Goal: Ask a question: Seek information or help from site administrators or community

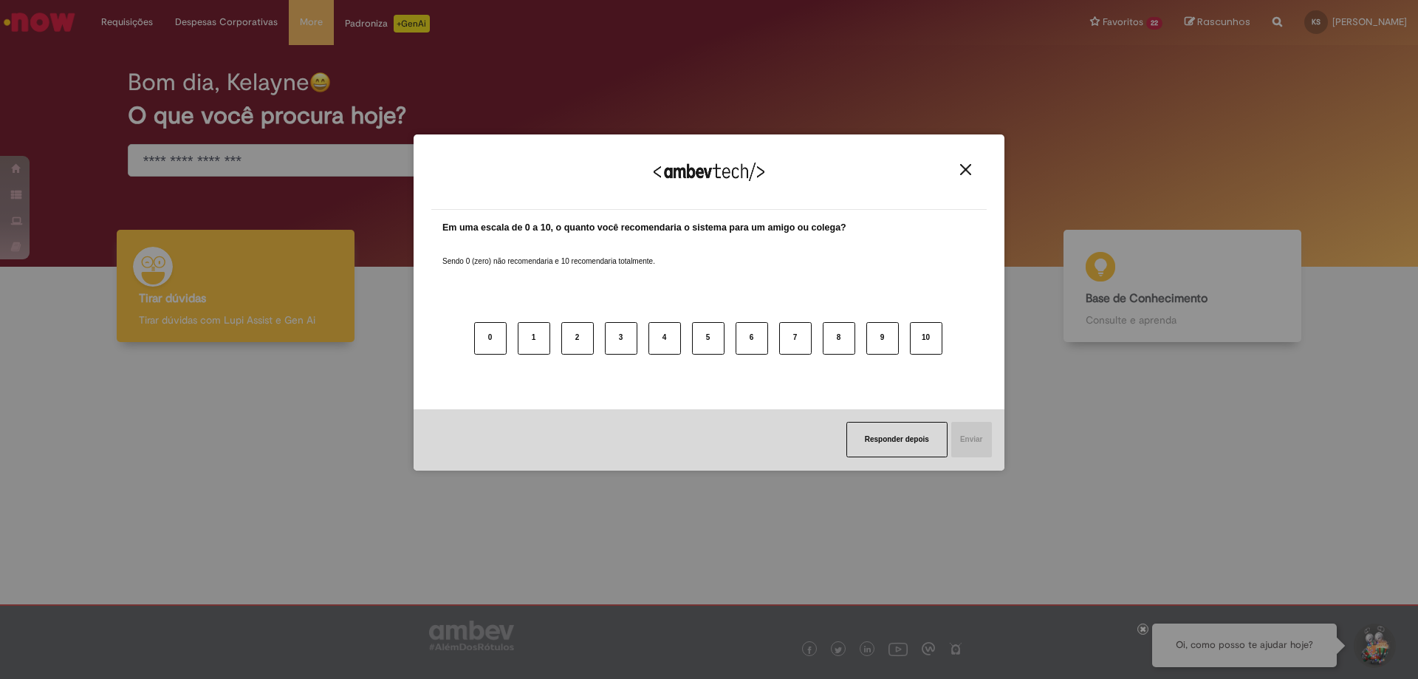
click at [961, 168] on img "Close" at bounding box center [965, 169] width 11 height 11
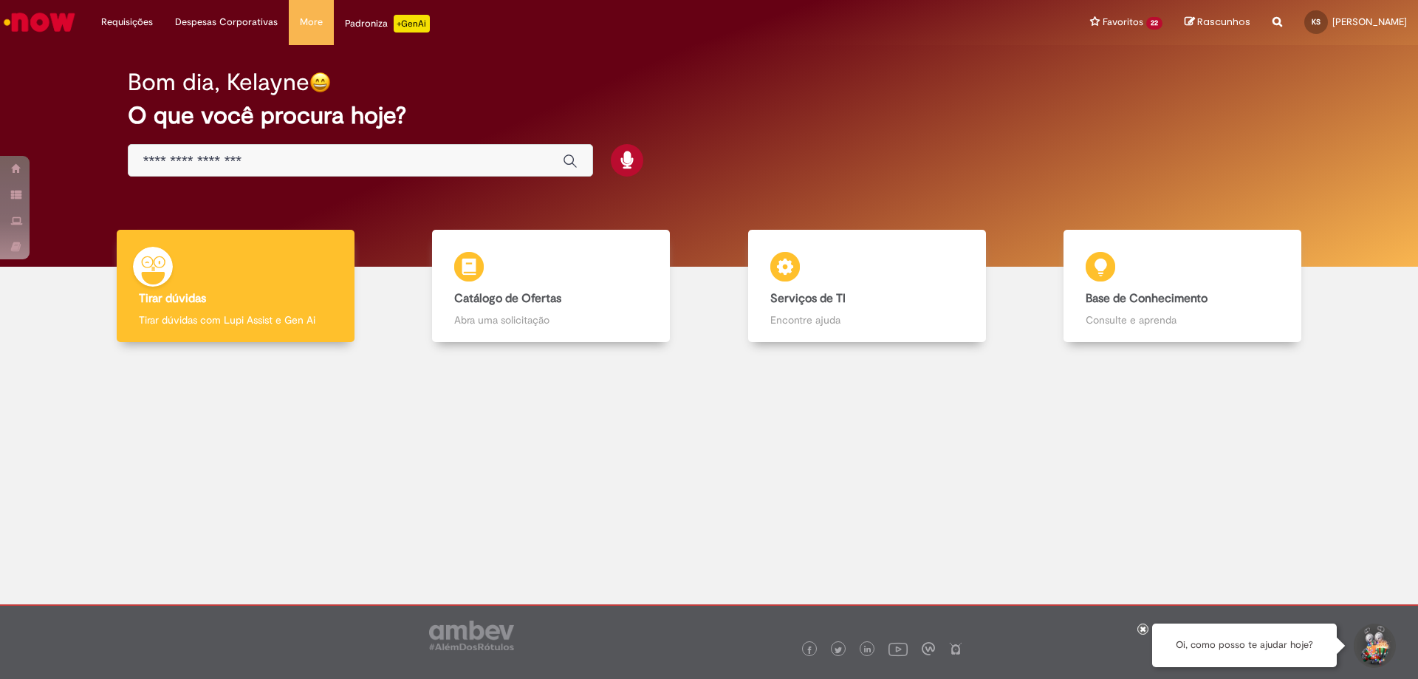
click at [1373, 640] on button "Iniciar Conversa de Suporte" at bounding box center [1374, 646] width 44 height 44
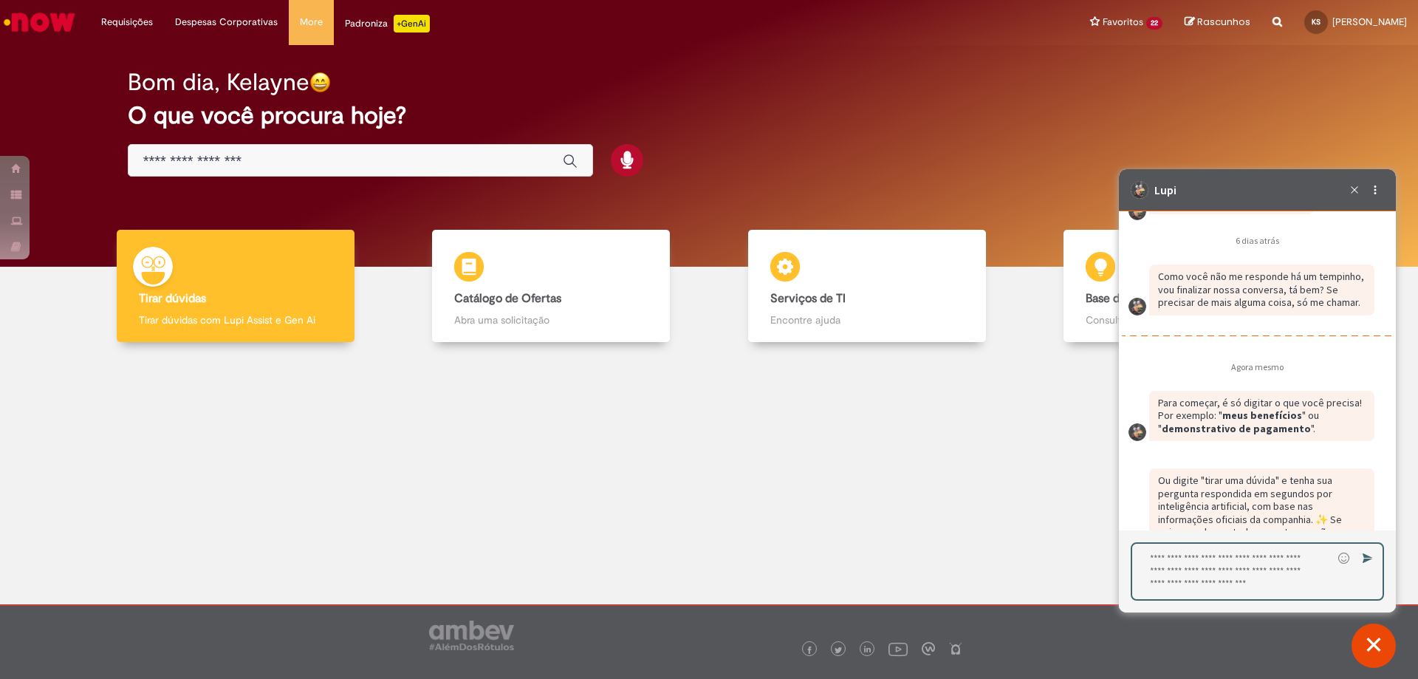
scroll to position [2347, 0]
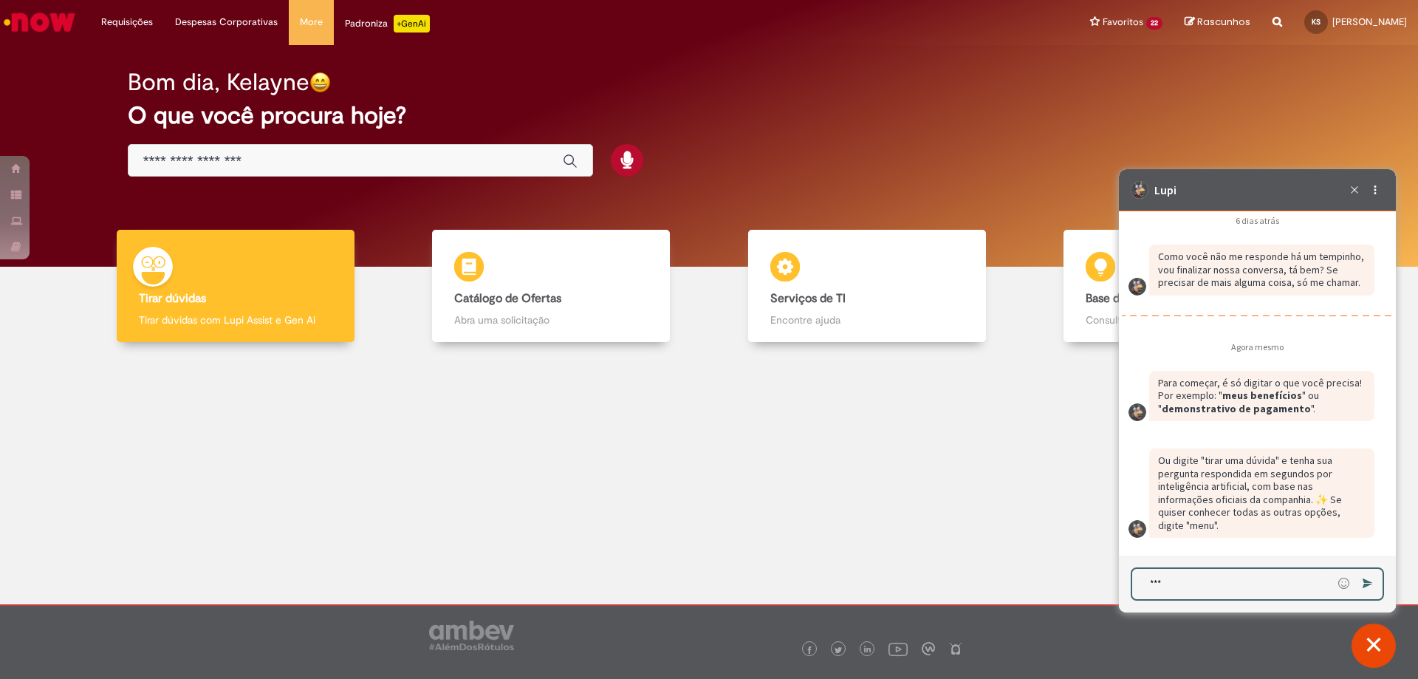
type textarea "****"
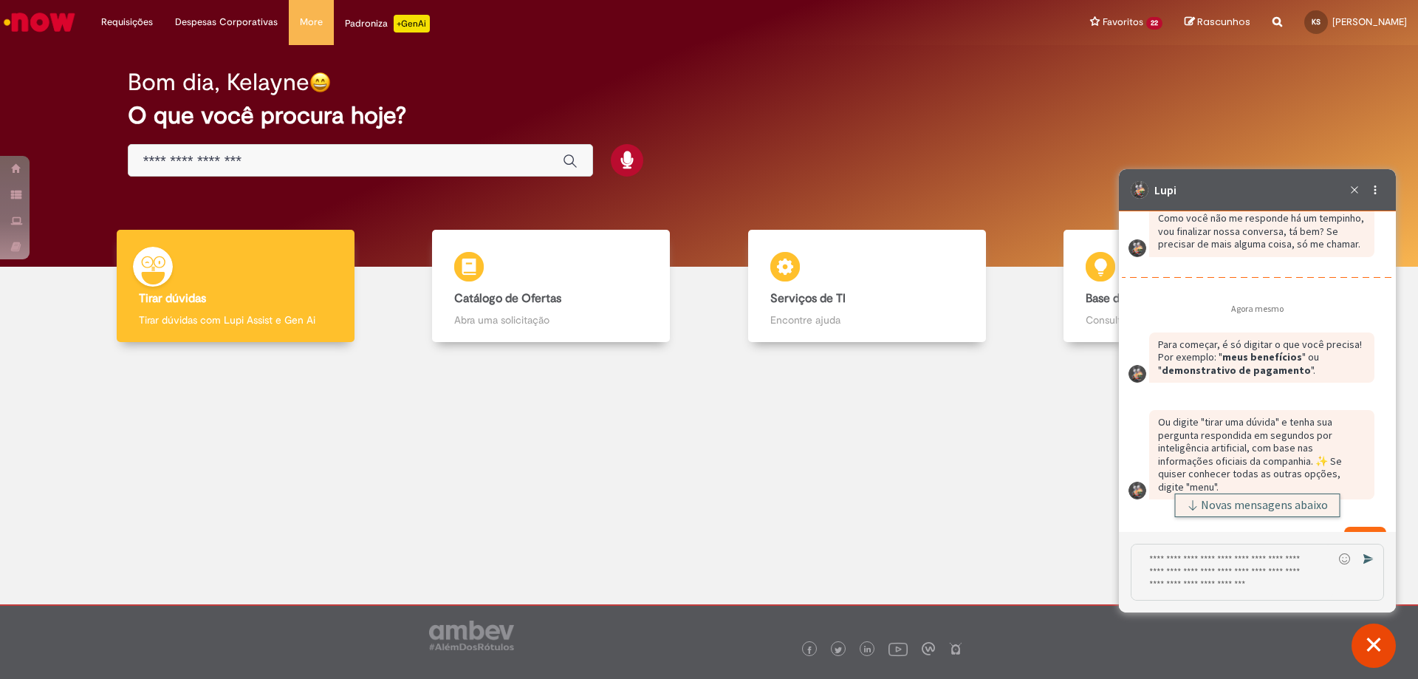
click at [1250, 500] on span "Novas mensagens abaixo" at bounding box center [1264, 505] width 127 height 10
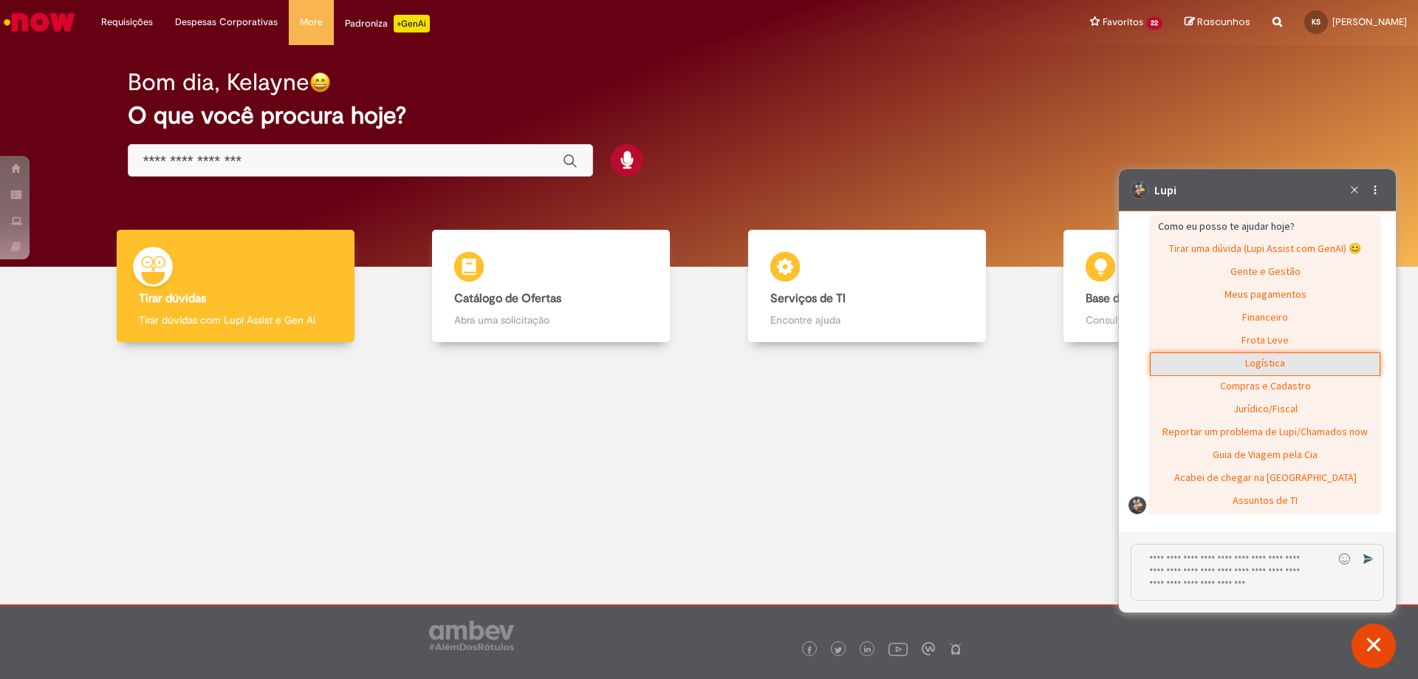
click at [1254, 370] on div "Logística" at bounding box center [1265, 364] width 229 height 22
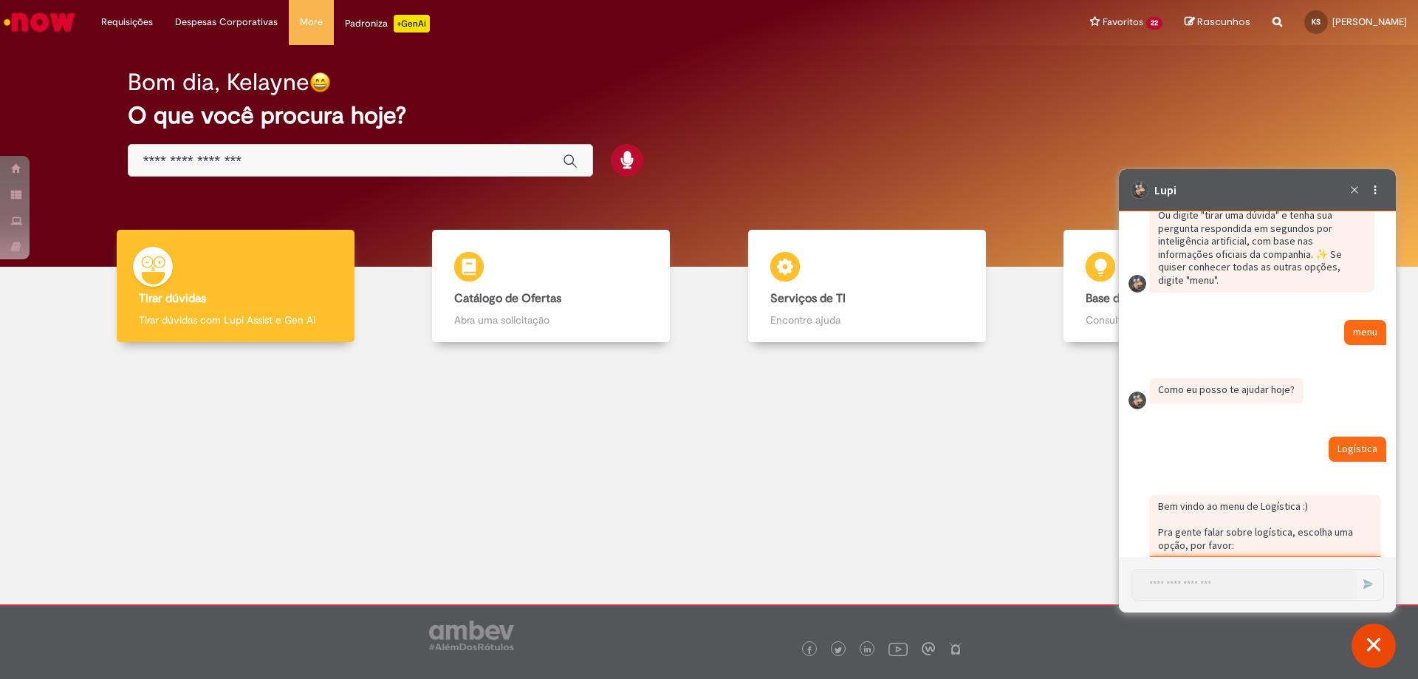
scroll to position [2723, 0]
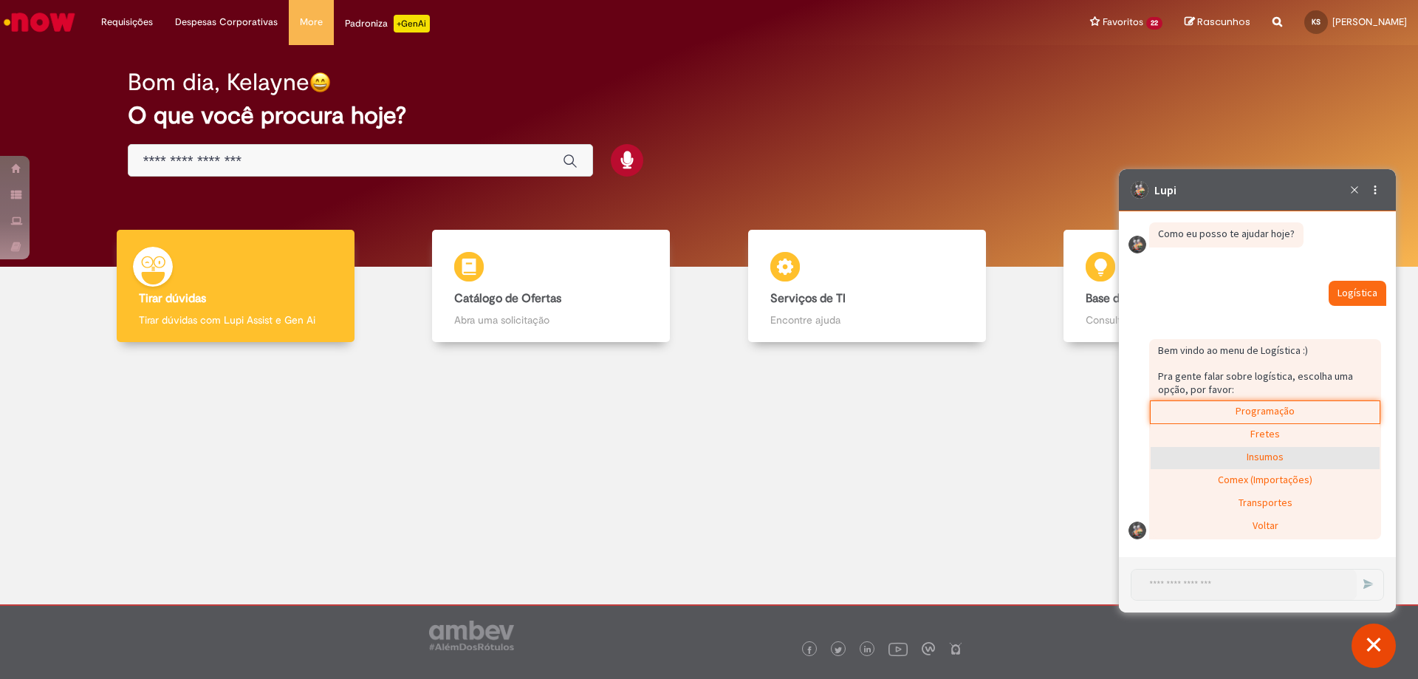
click at [1274, 462] on div "Insumos" at bounding box center [1265, 458] width 229 height 22
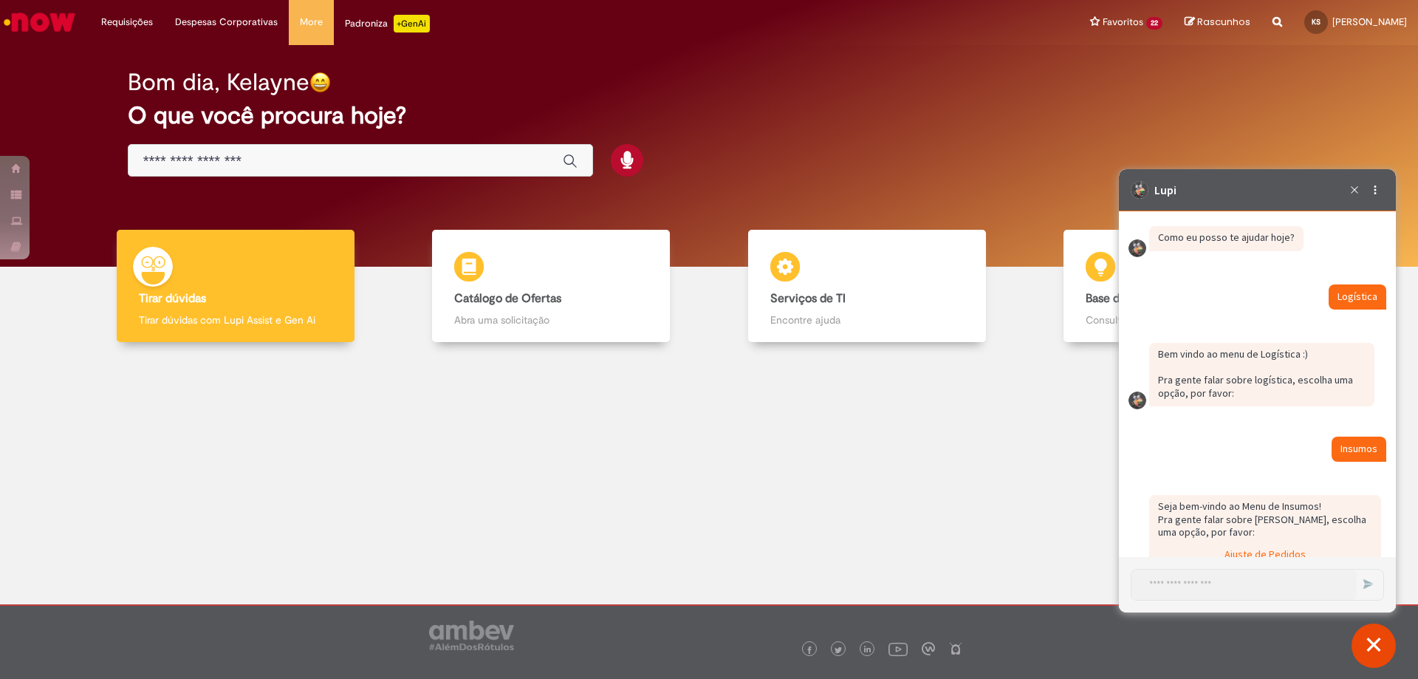
scroll to position [2816, 0]
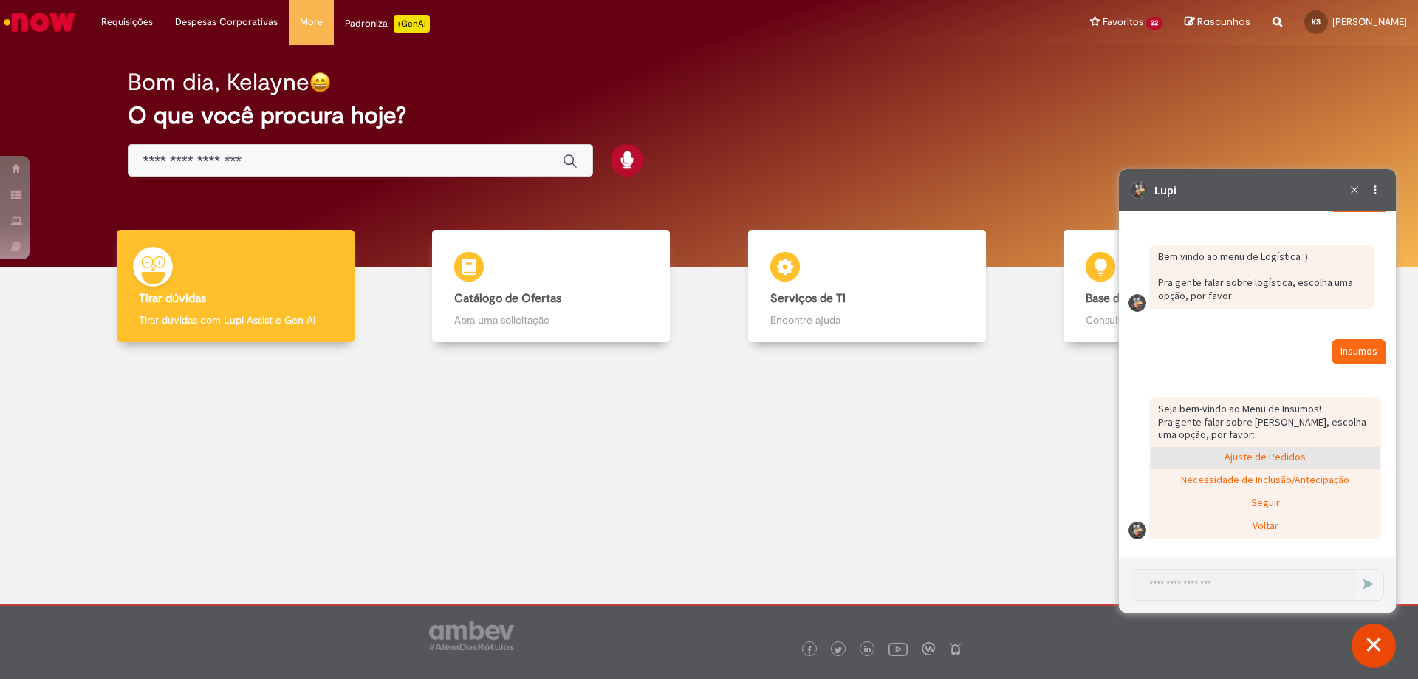
click at [1269, 459] on div "Ajuste de Pedidos" at bounding box center [1265, 458] width 229 height 22
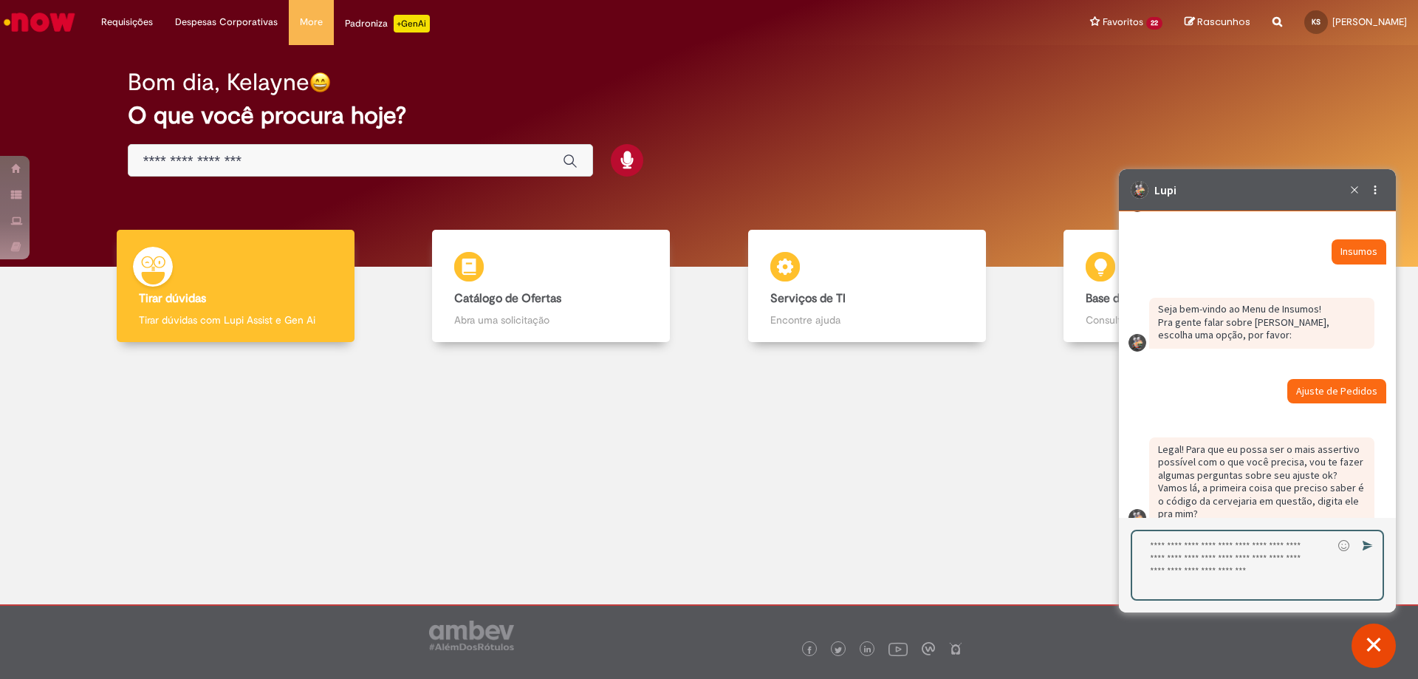
scroll to position [2943, 0]
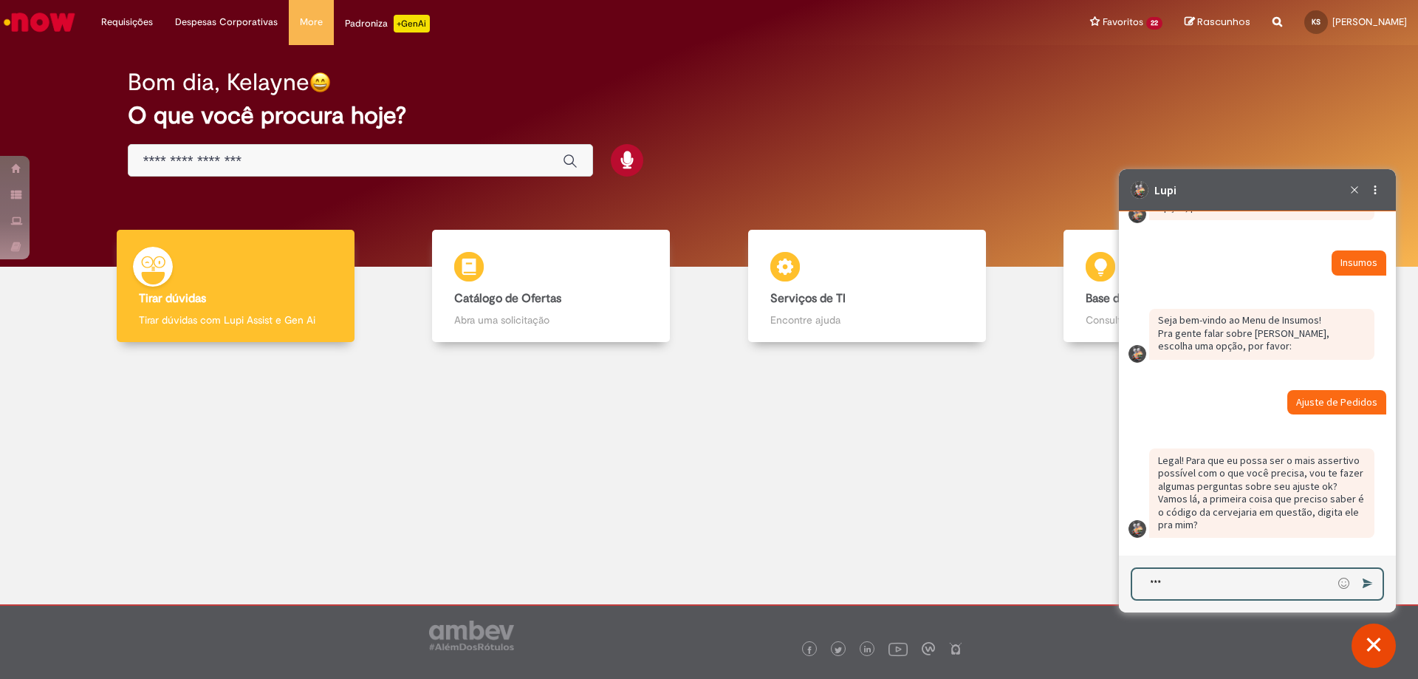
type textarea "****"
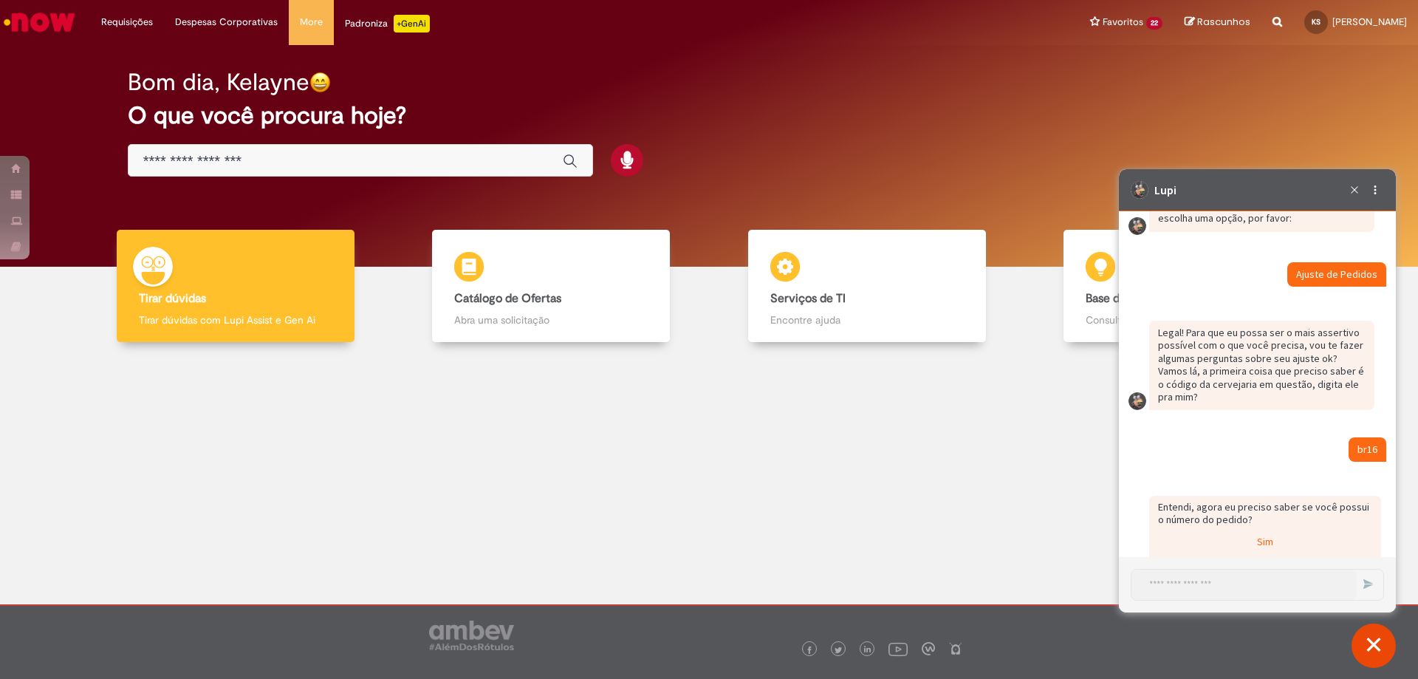
scroll to position [3072, 0]
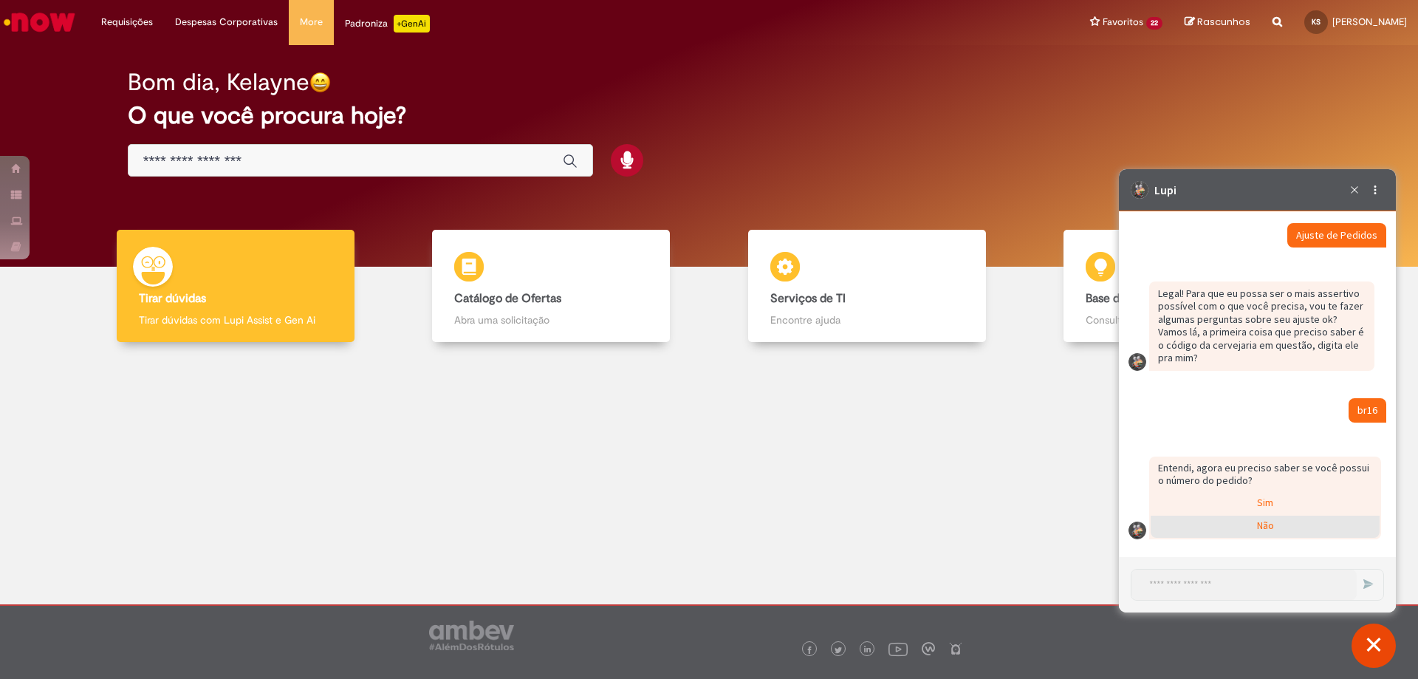
click at [1258, 528] on div "Não" at bounding box center [1265, 527] width 229 height 22
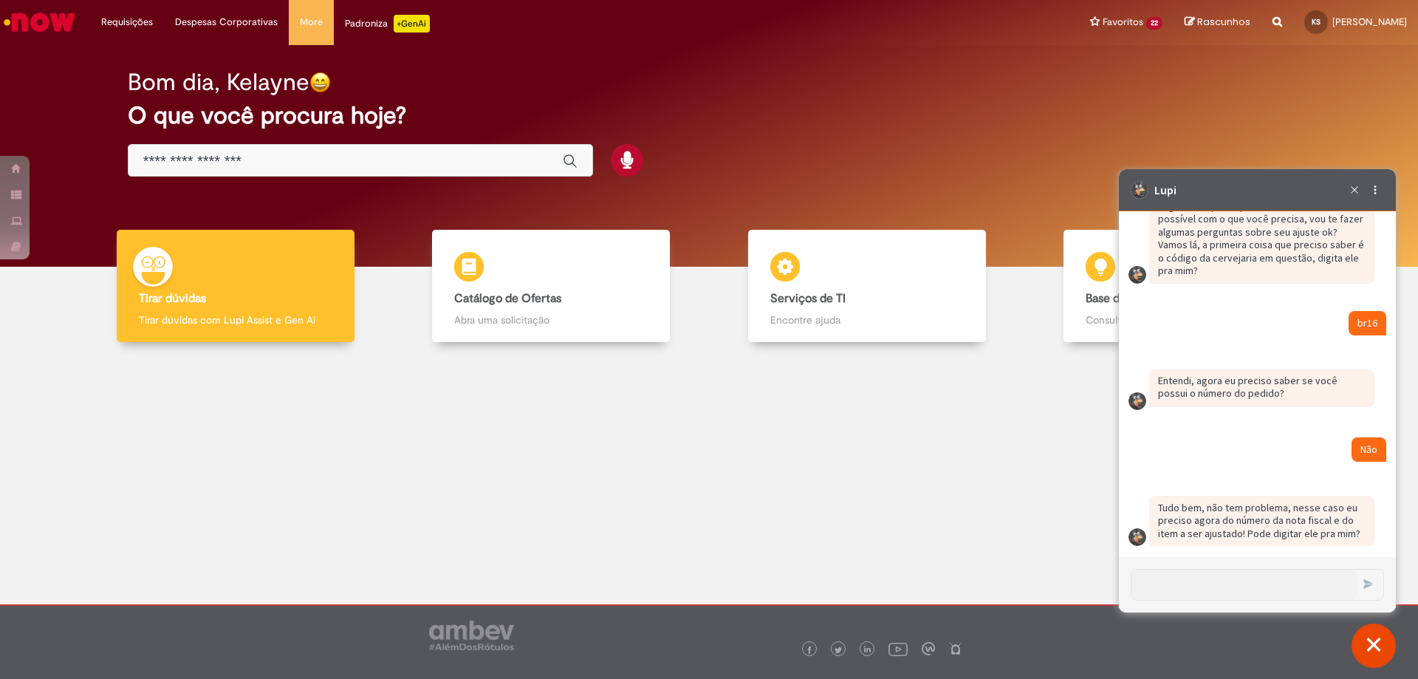
scroll to position [3166, 0]
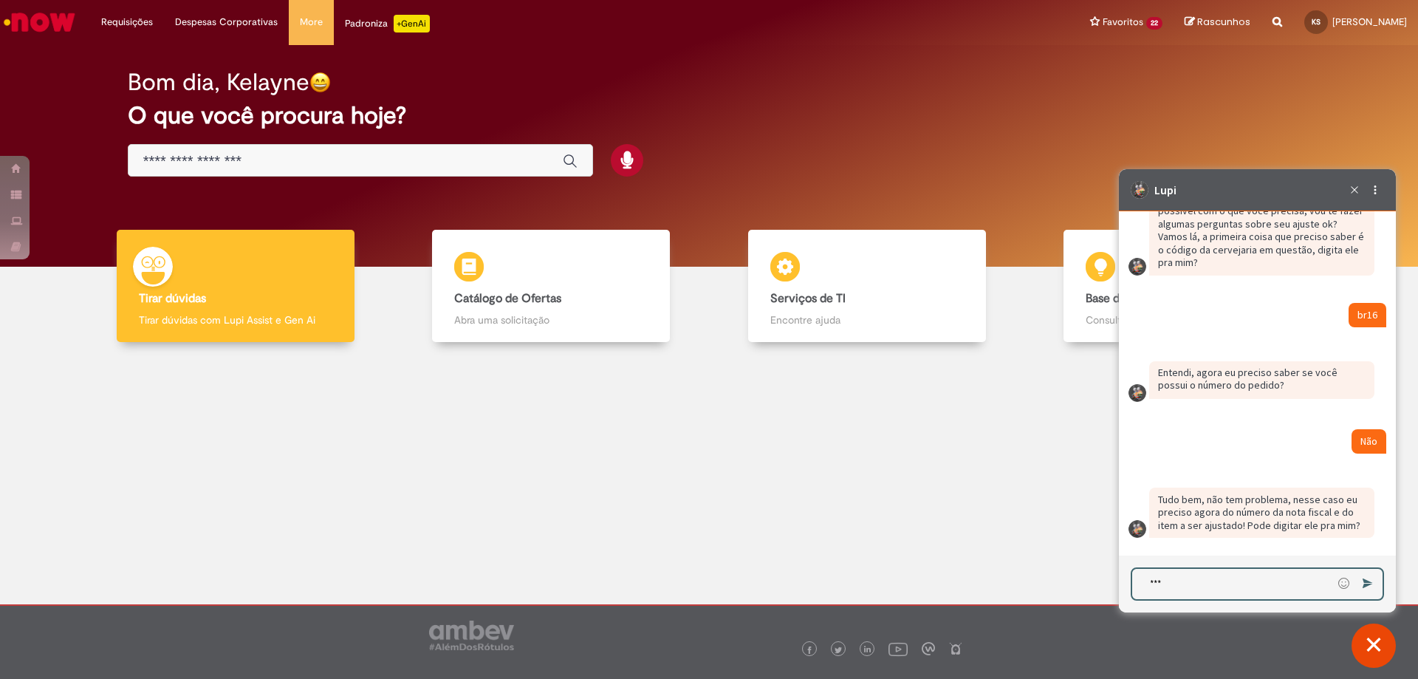
type textarea "****"
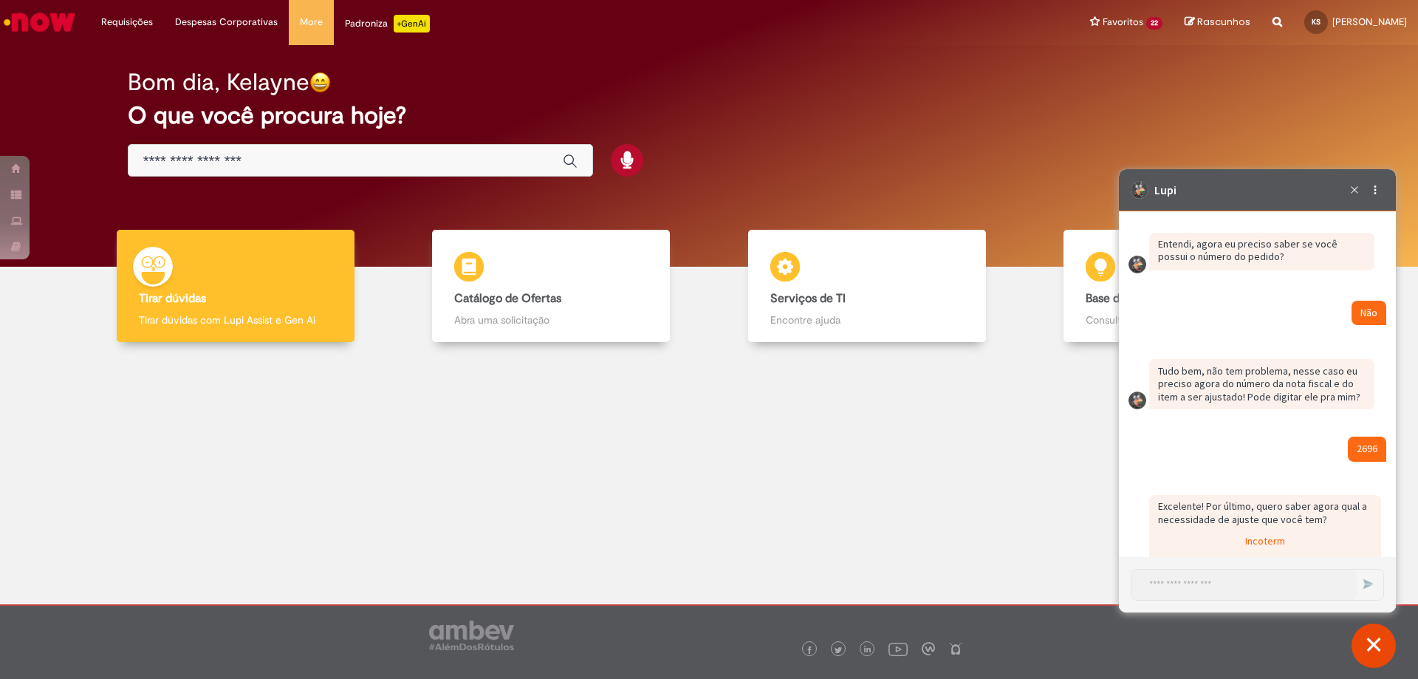
scroll to position [3495, 0]
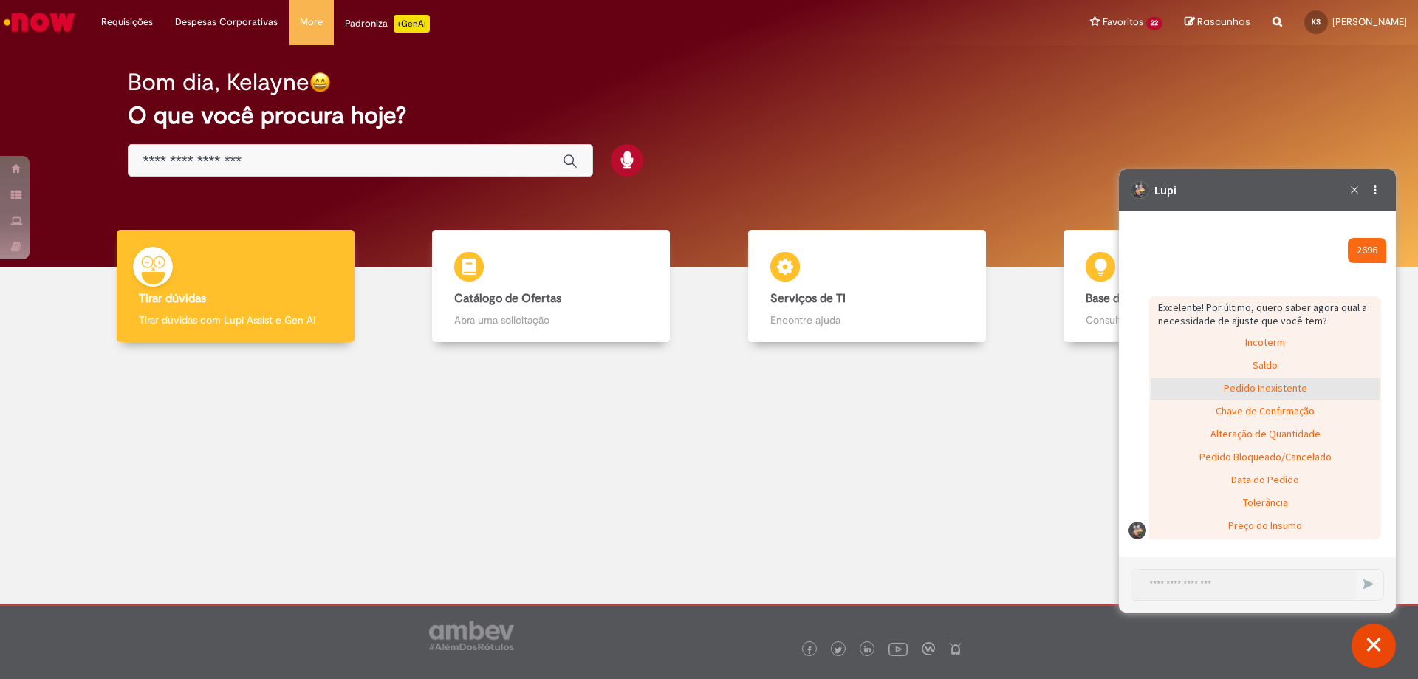
click at [1214, 386] on div "Pedido Inexistente" at bounding box center [1265, 389] width 229 height 22
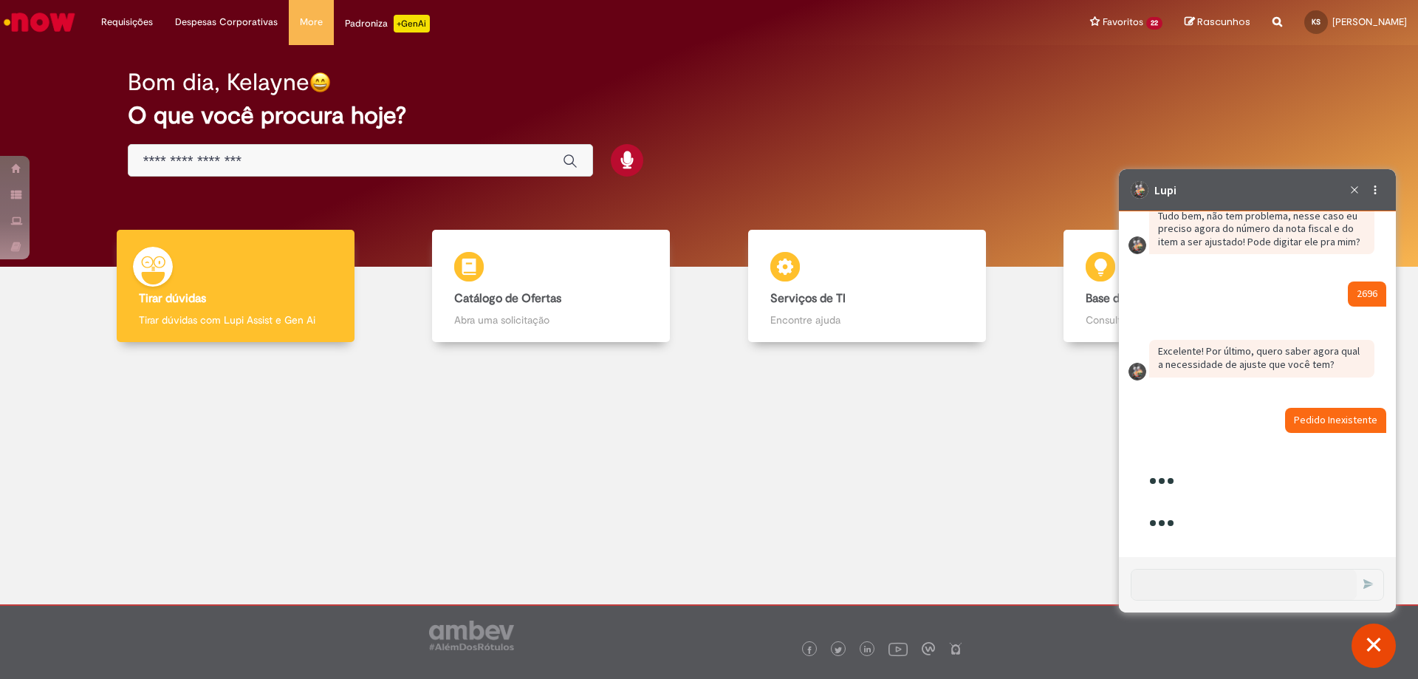
scroll to position [3510, 0]
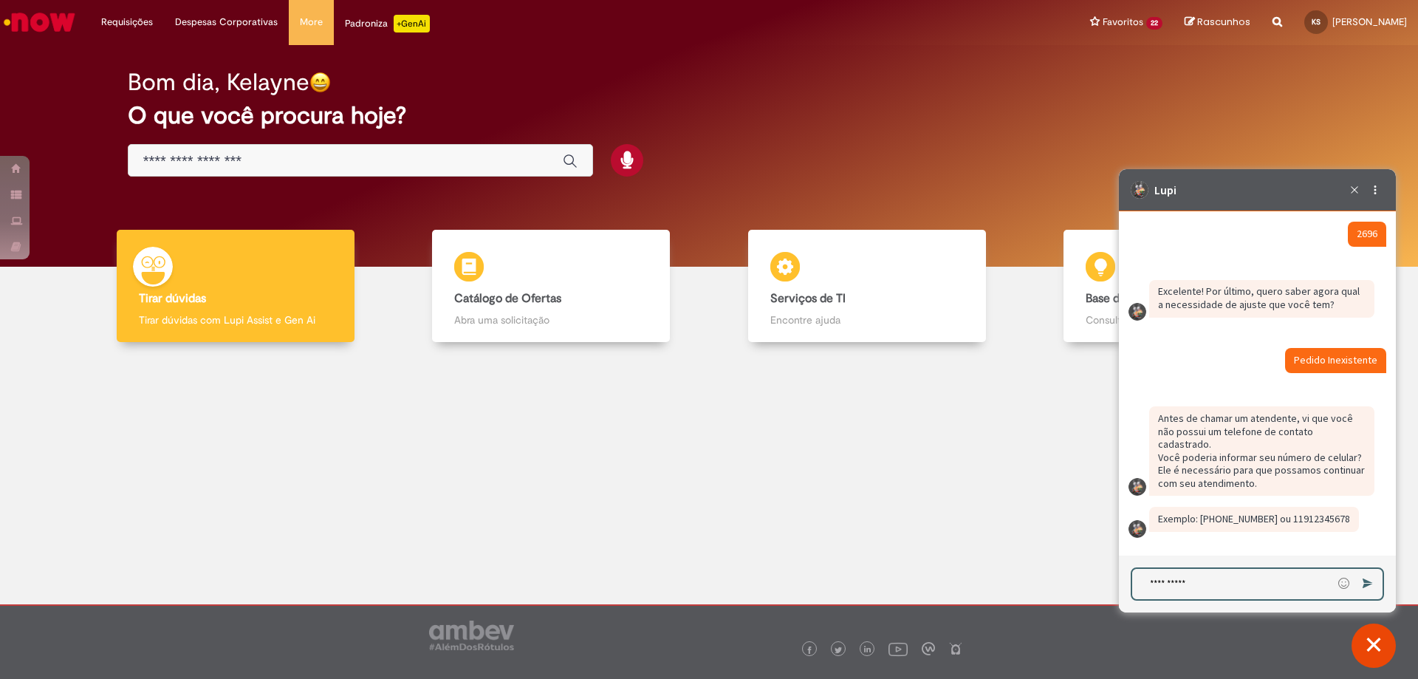
type textarea "**********"
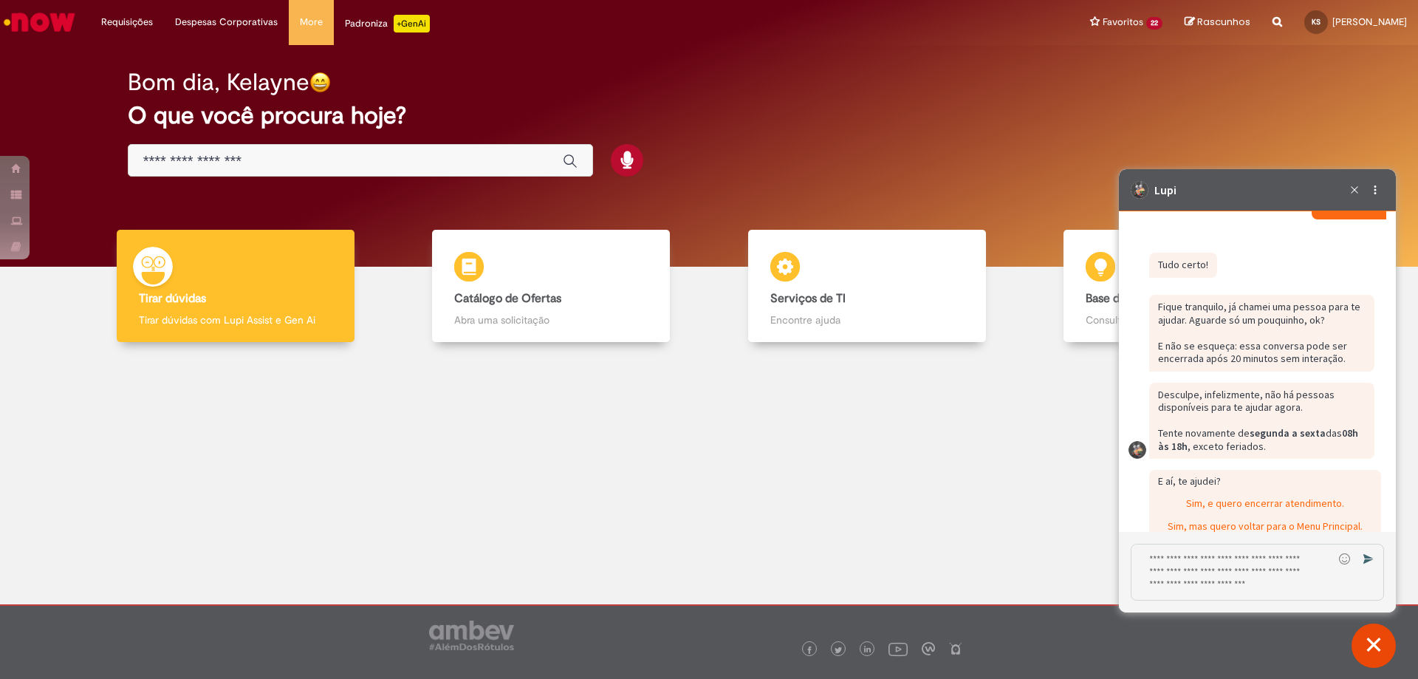
scroll to position [3953, 0]
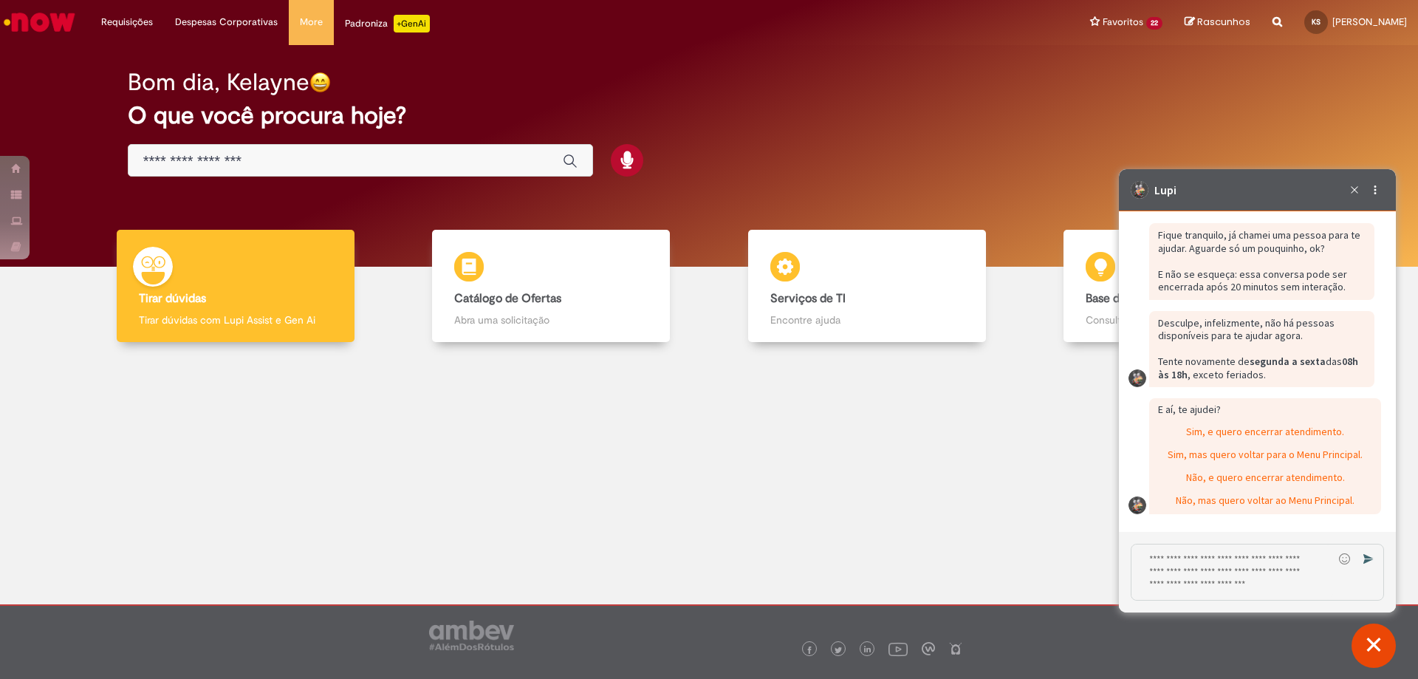
click at [888, 513] on div at bounding box center [709, 468] width 1396 height 231
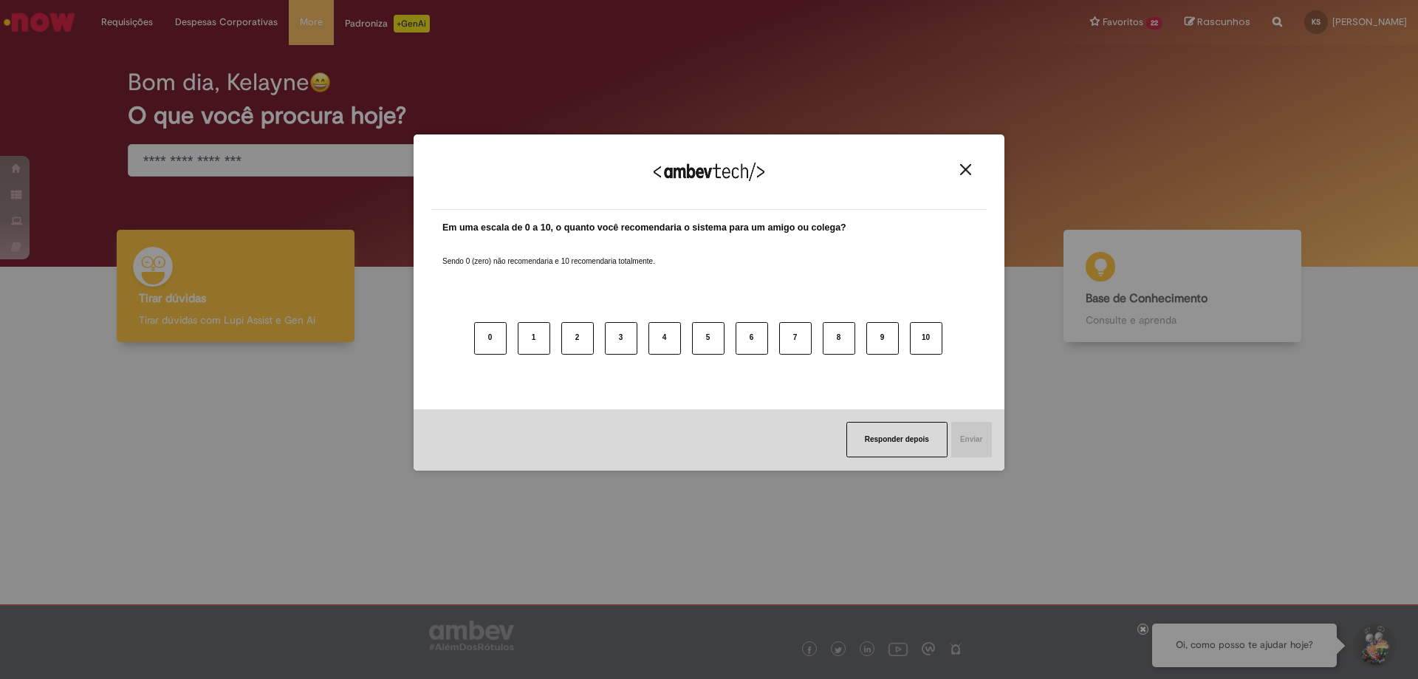
click at [969, 160] on div "Agradecemos seu feedback!" at bounding box center [709, 181] width 556 height 58
click at [966, 173] on img "Close" at bounding box center [965, 169] width 11 height 11
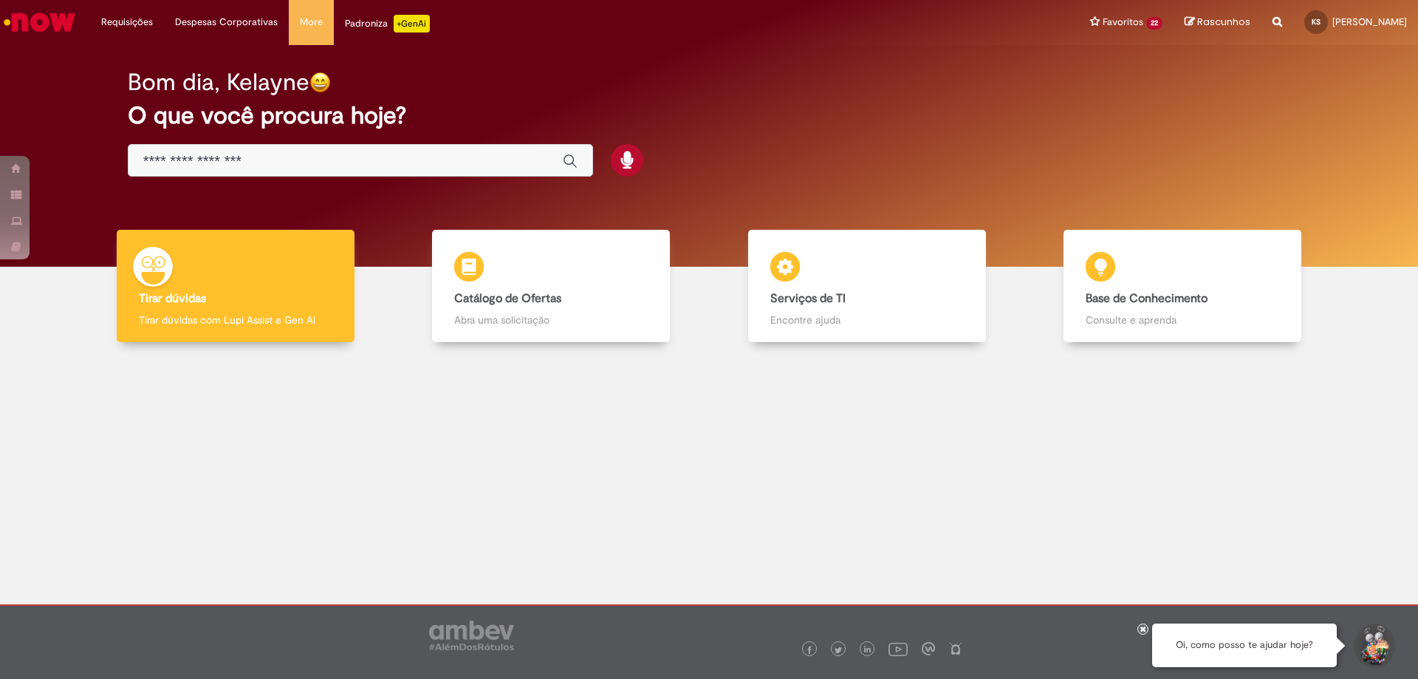
click at [1372, 646] on button "Iniciar Conversa de Suporte" at bounding box center [1374, 646] width 44 height 44
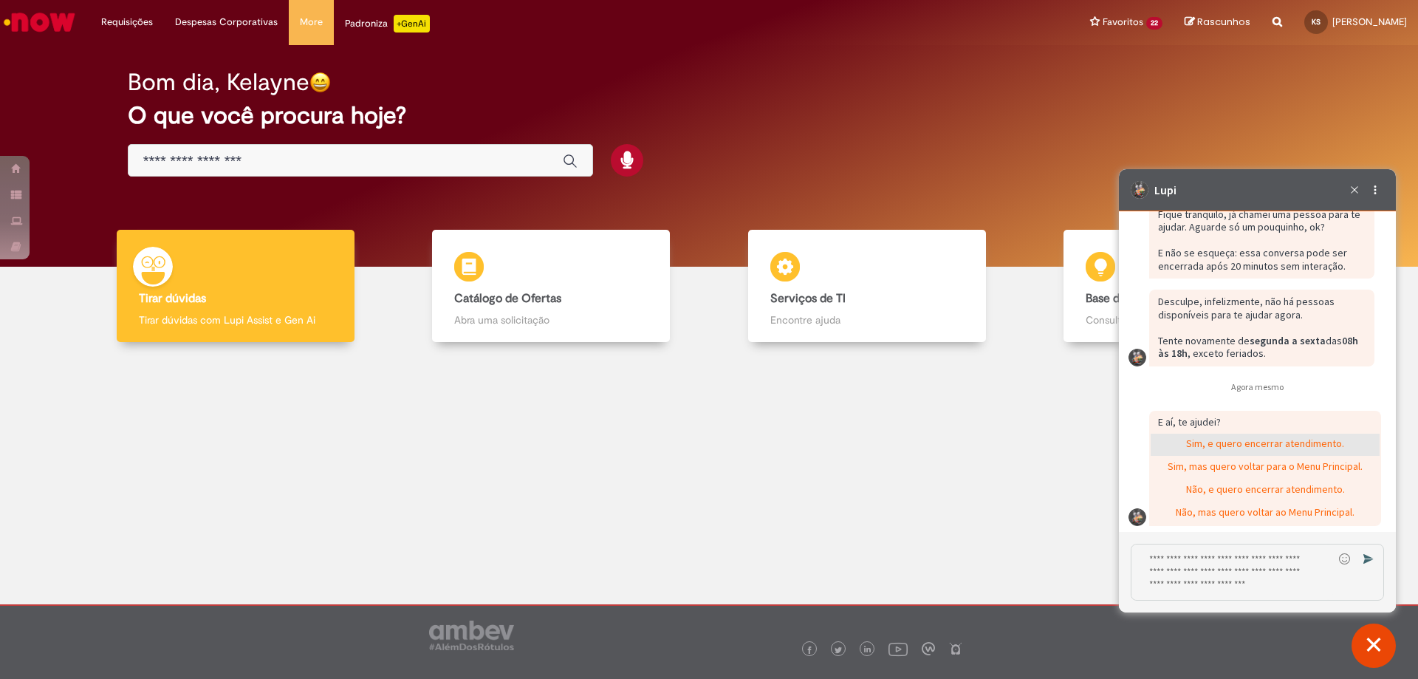
scroll to position [2380, 0]
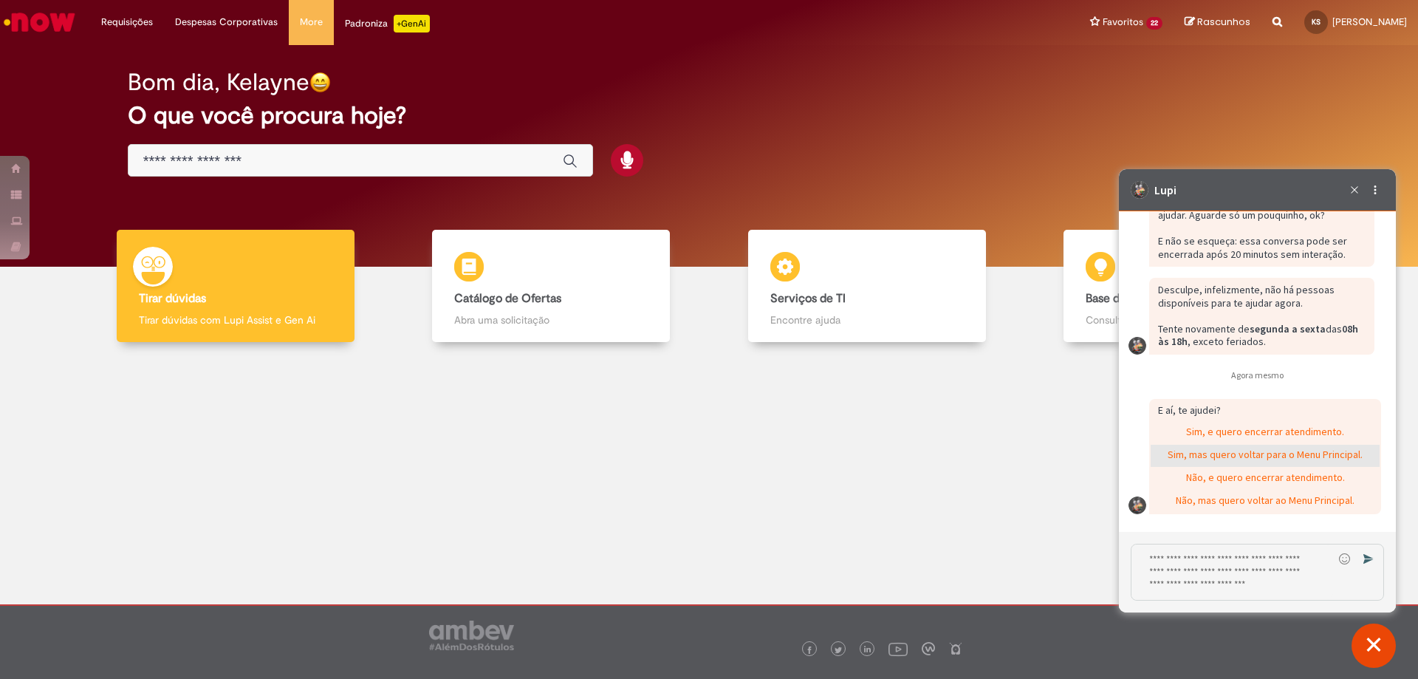
click at [1288, 452] on div "Sim, mas quero voltar para o Menu Principal." at bounding box center [1265, 456] width 229 height 22
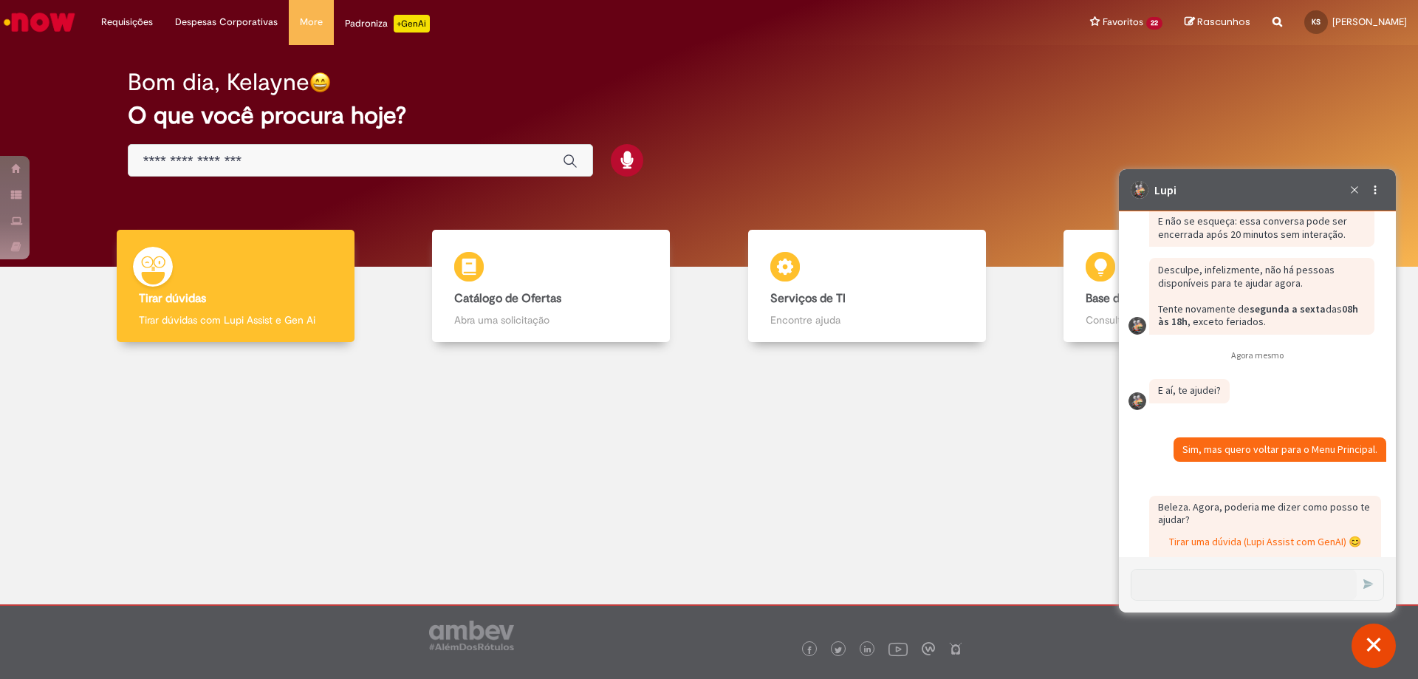
scroll to position [2668, 0]
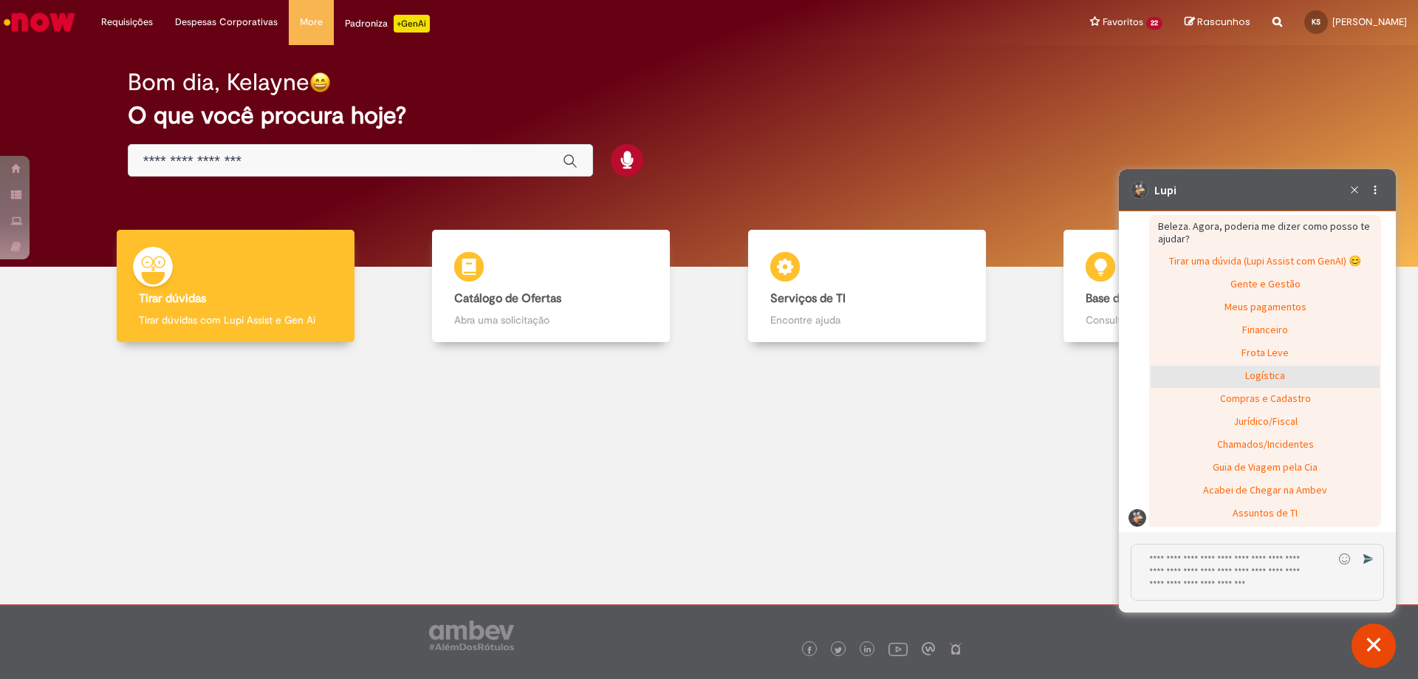
click at [1246, 388] on div "Logística" at bounding box center [1265, 377] width 229 height 22
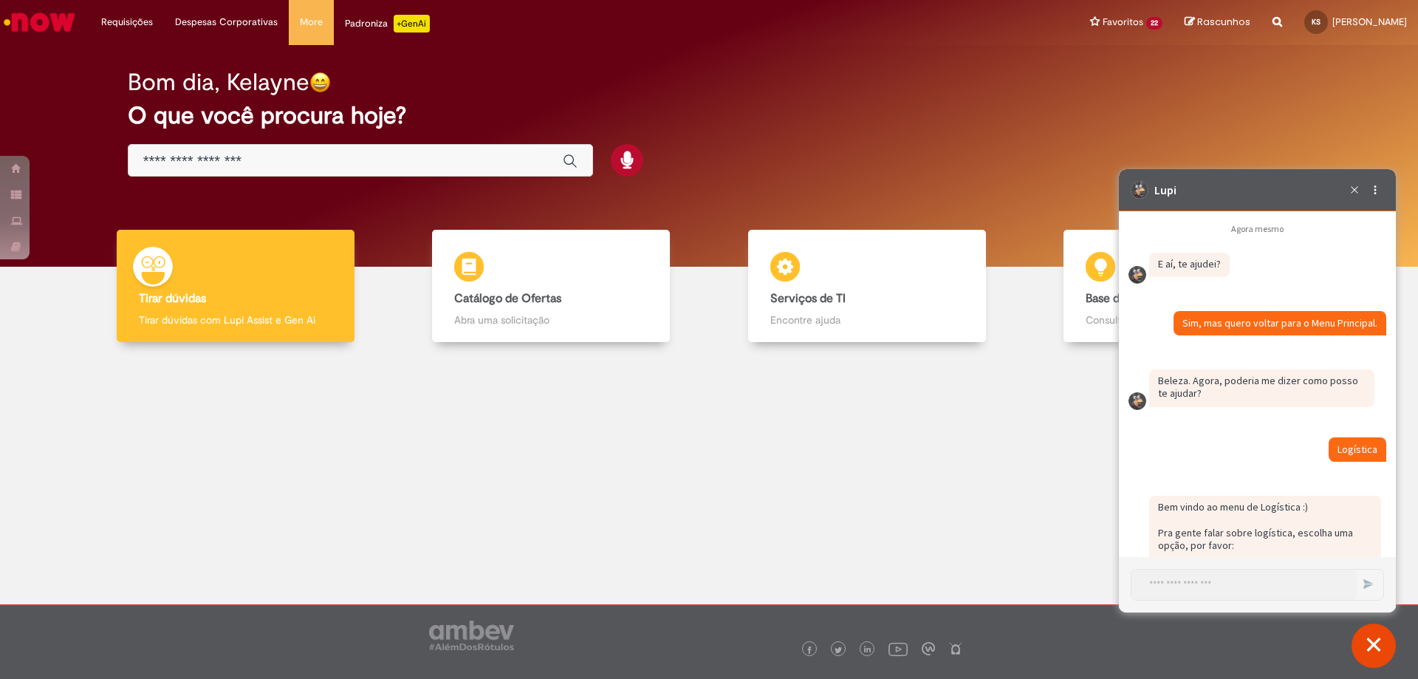
scroll to position [2683, 0]
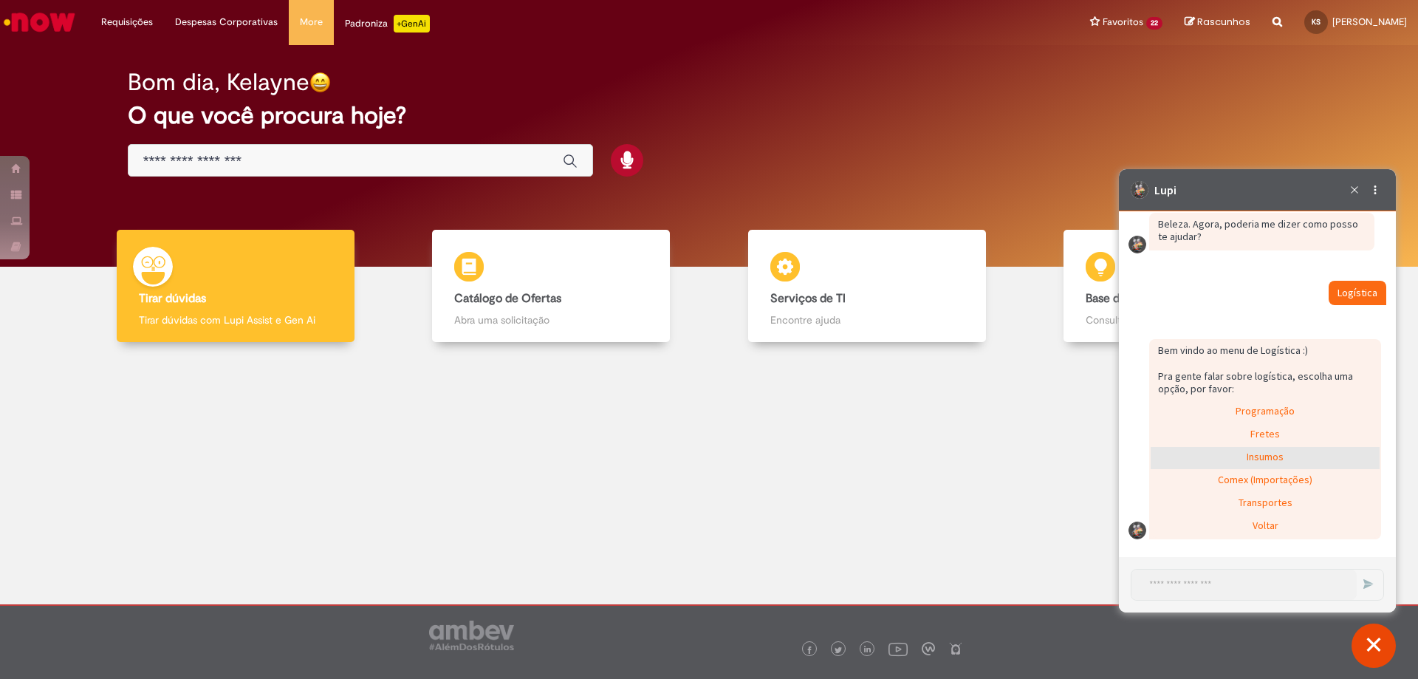
click at [1253, 462] on div "Insumos" at bounding box center [1265, 458] width 229 height 22
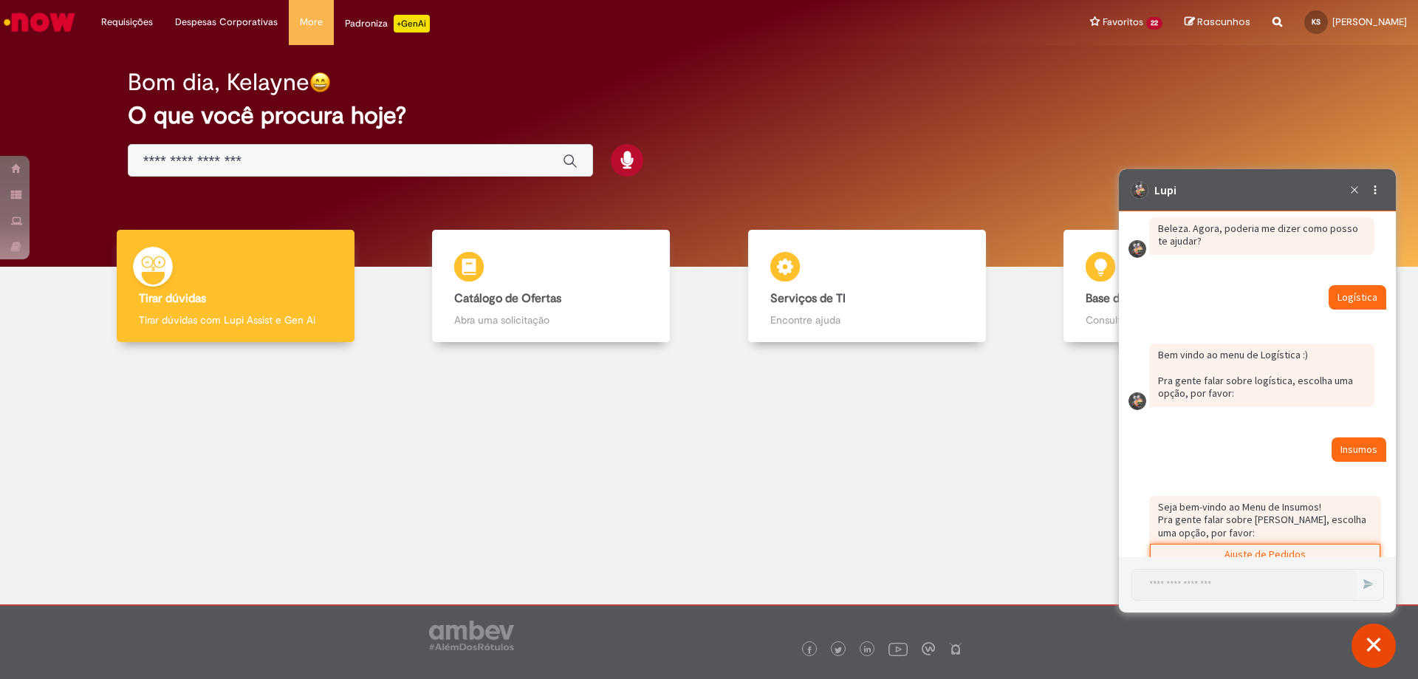
scroll to position [2776, 0]
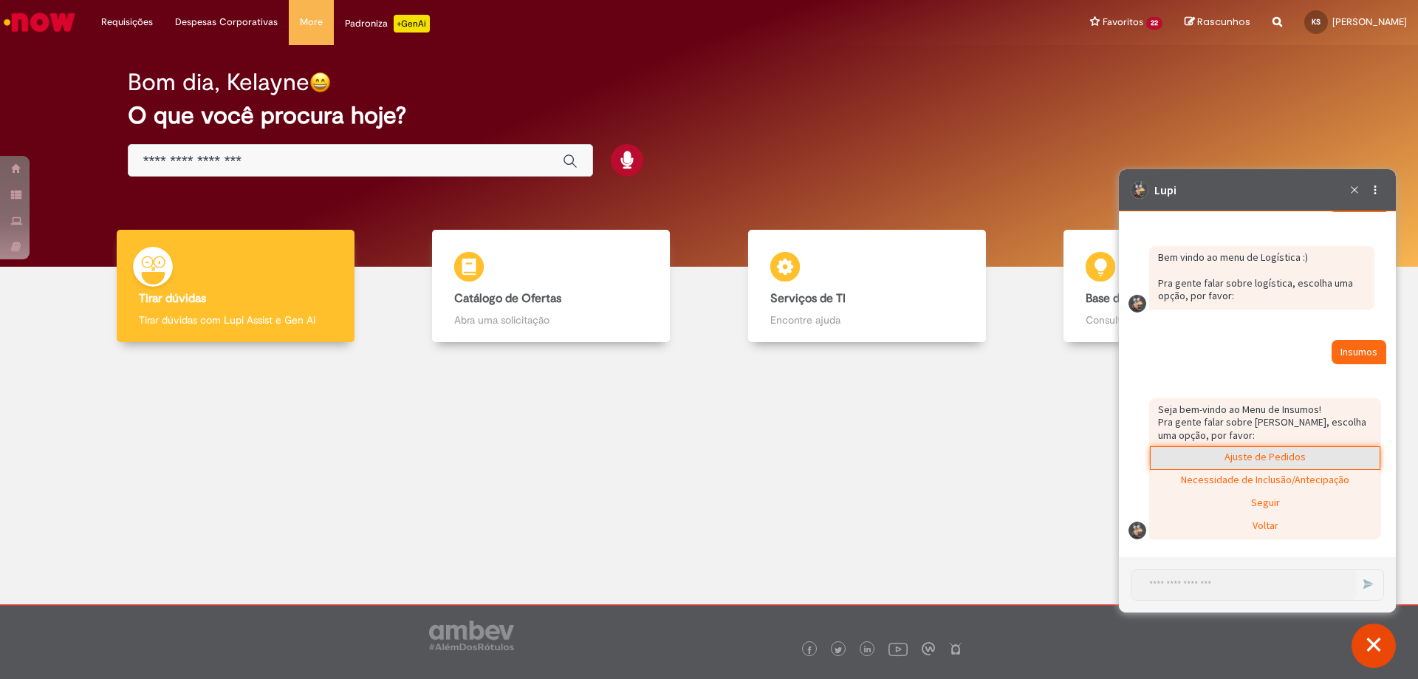
click at [1245, 463] on div "Ajuste de Pedidos" at bounding box center [1265, 458] width 229 height 22
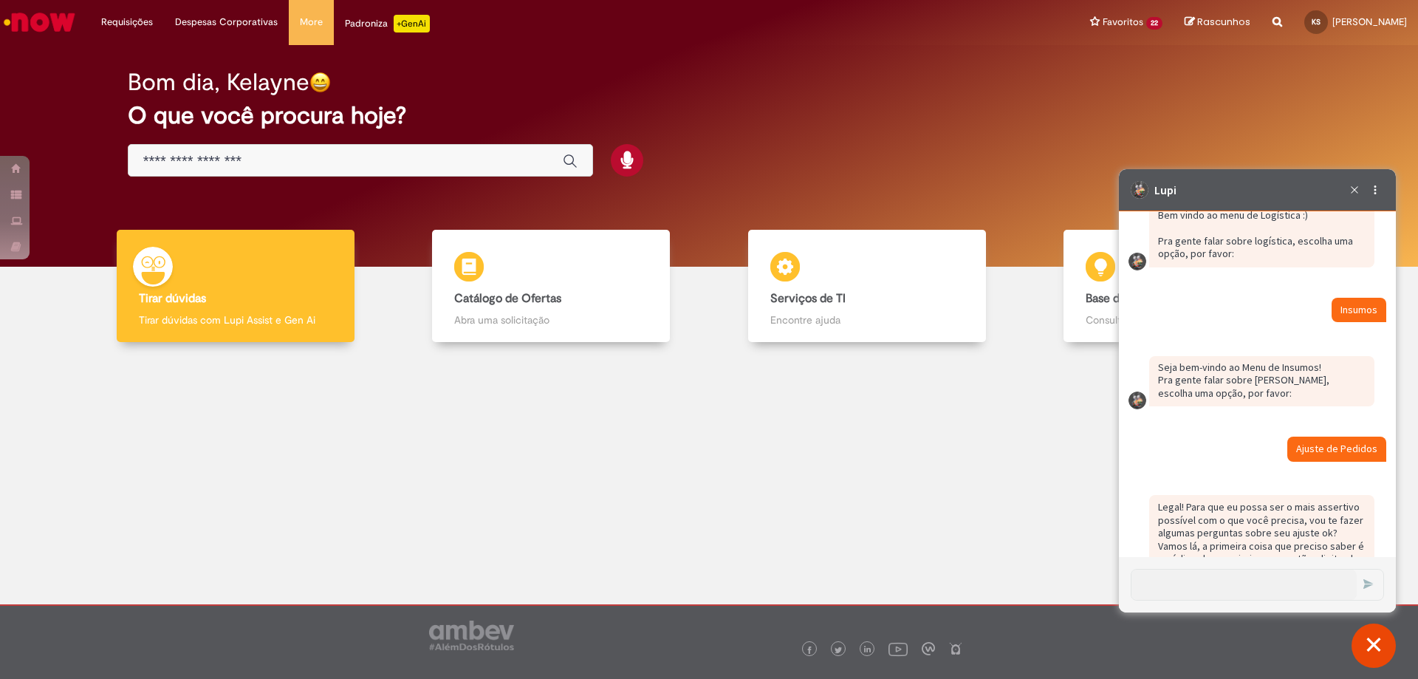
scroll to position [2864, 0]
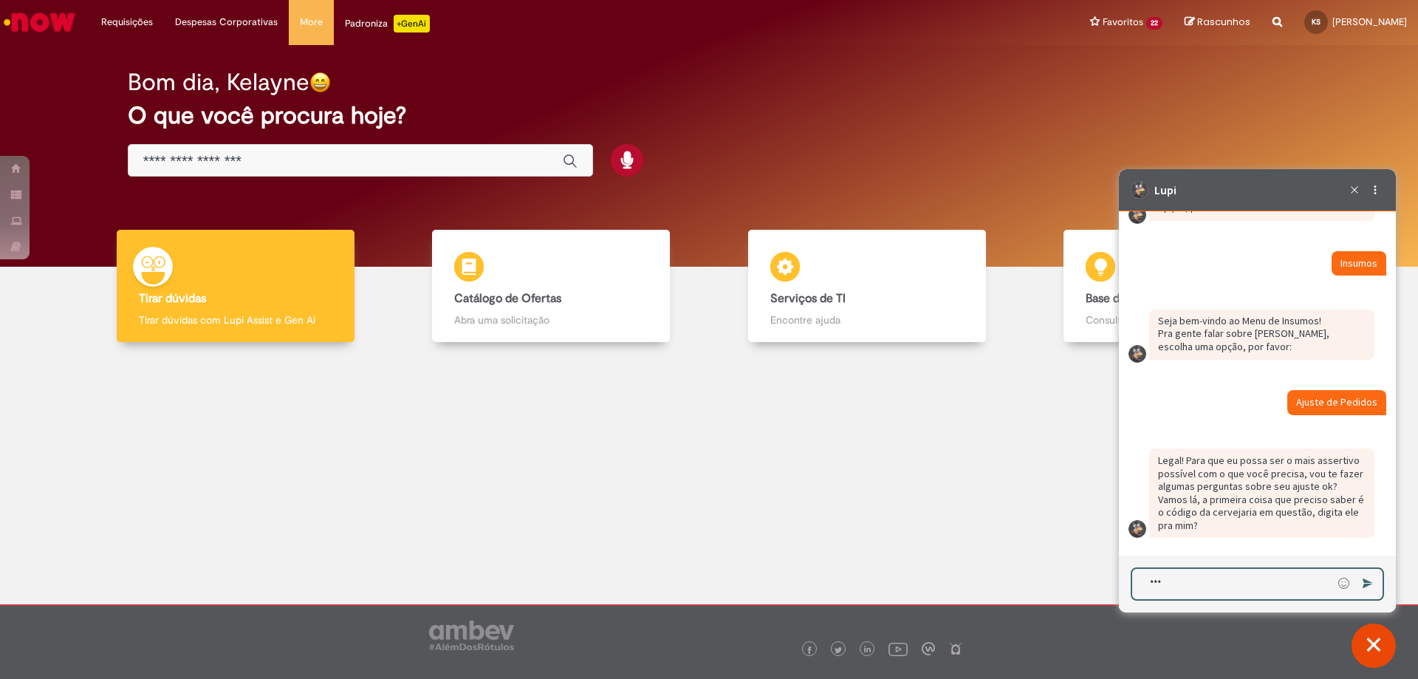
type textarea "****"
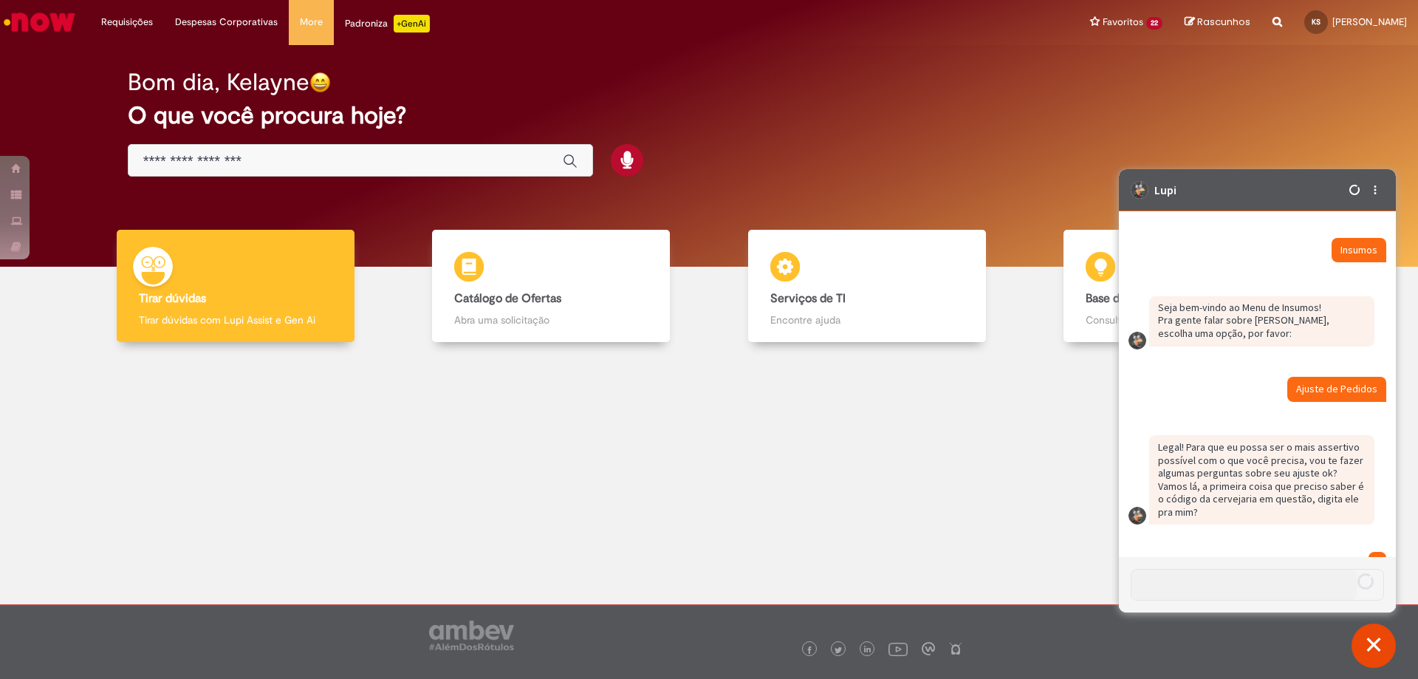
scroll to position [2890, 0]
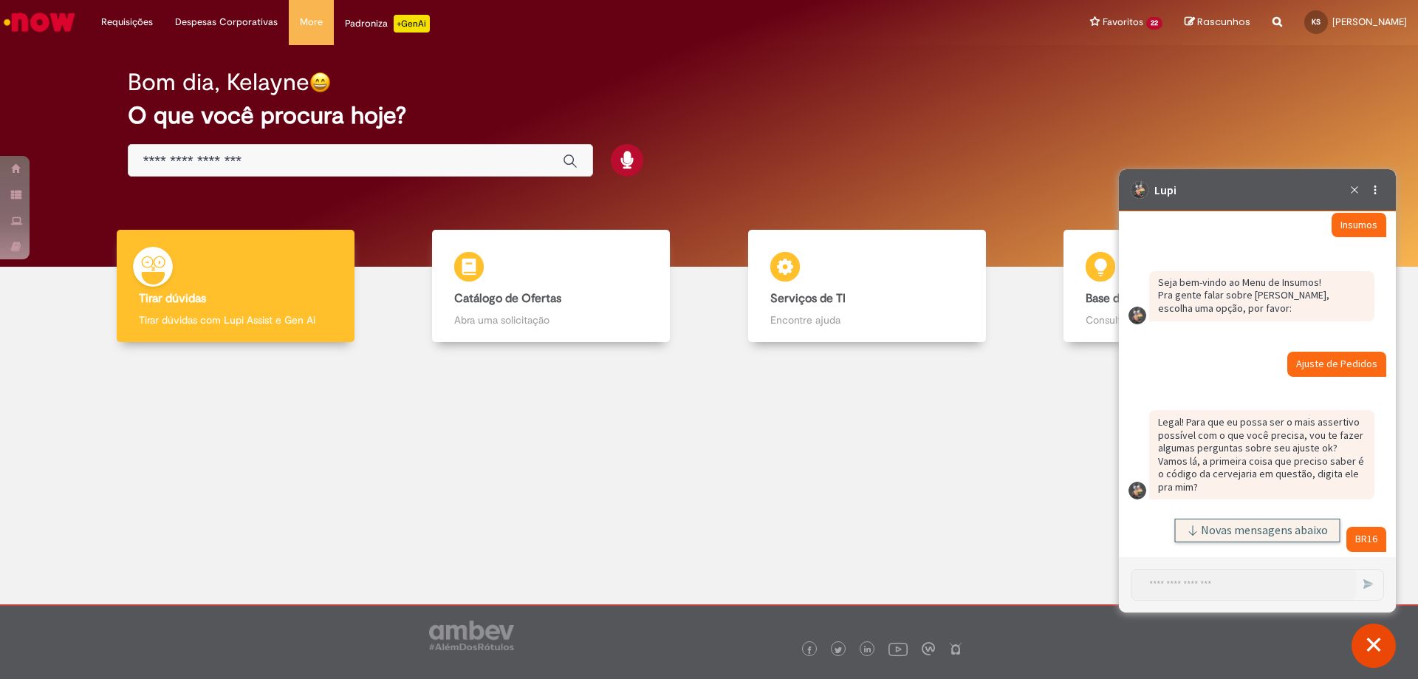
click at [1227, 532] on span "Novas mensagens abaixo" at bounding box center [1264, 530] width 127 height 10
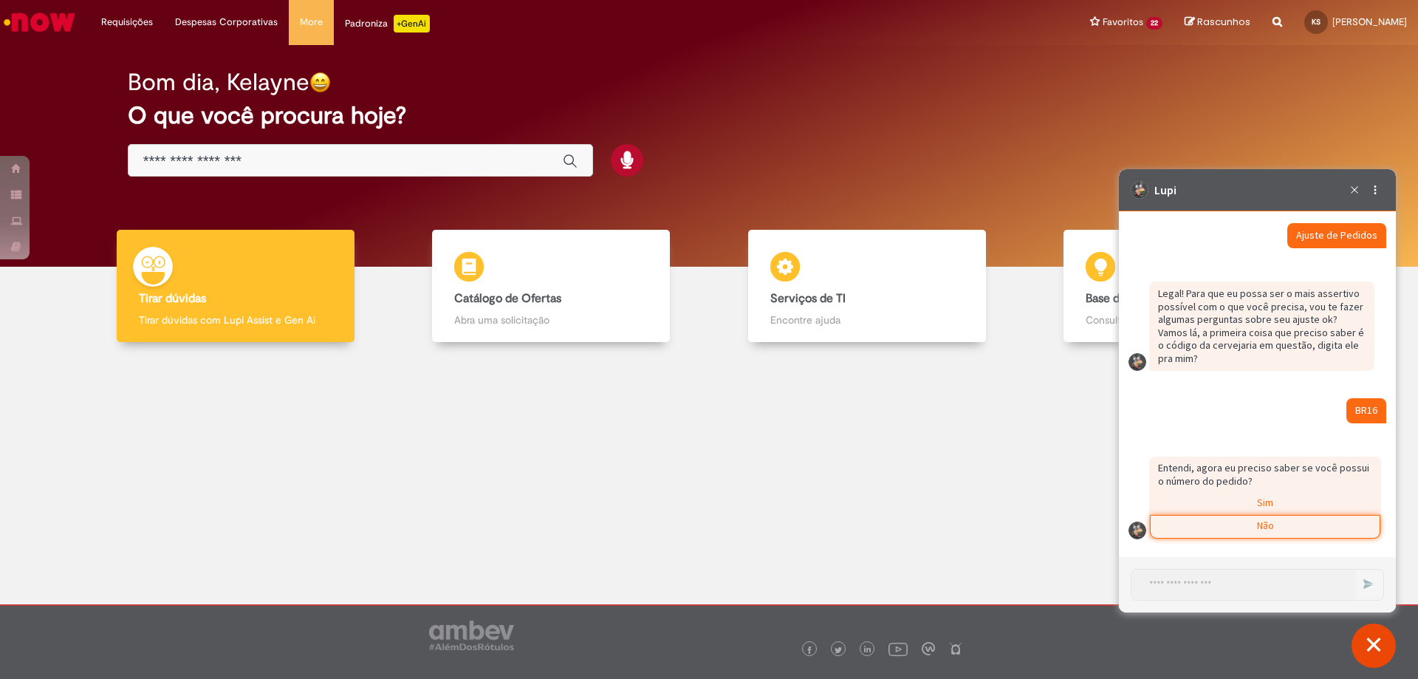
click at [1227, 532] on div "Não" at bounding box center [1265, 527] width 229 height 22
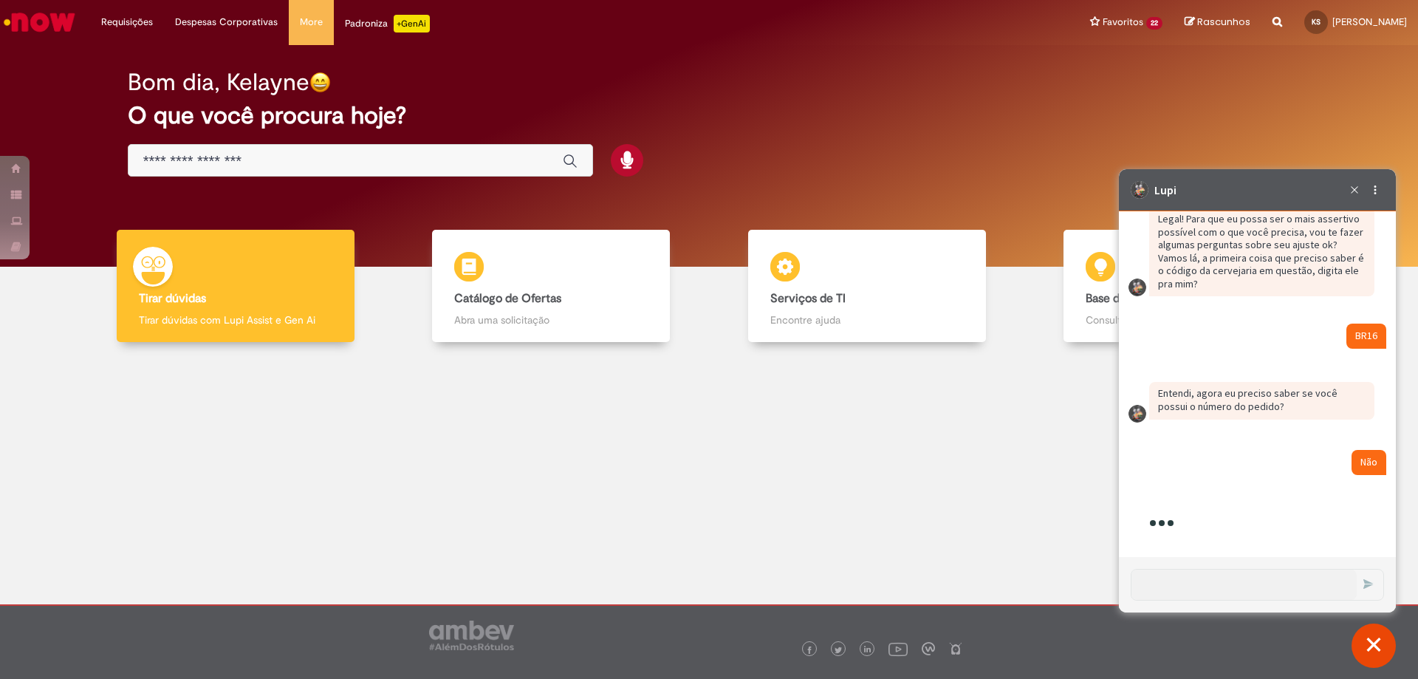
scroll to position [3126, 0]
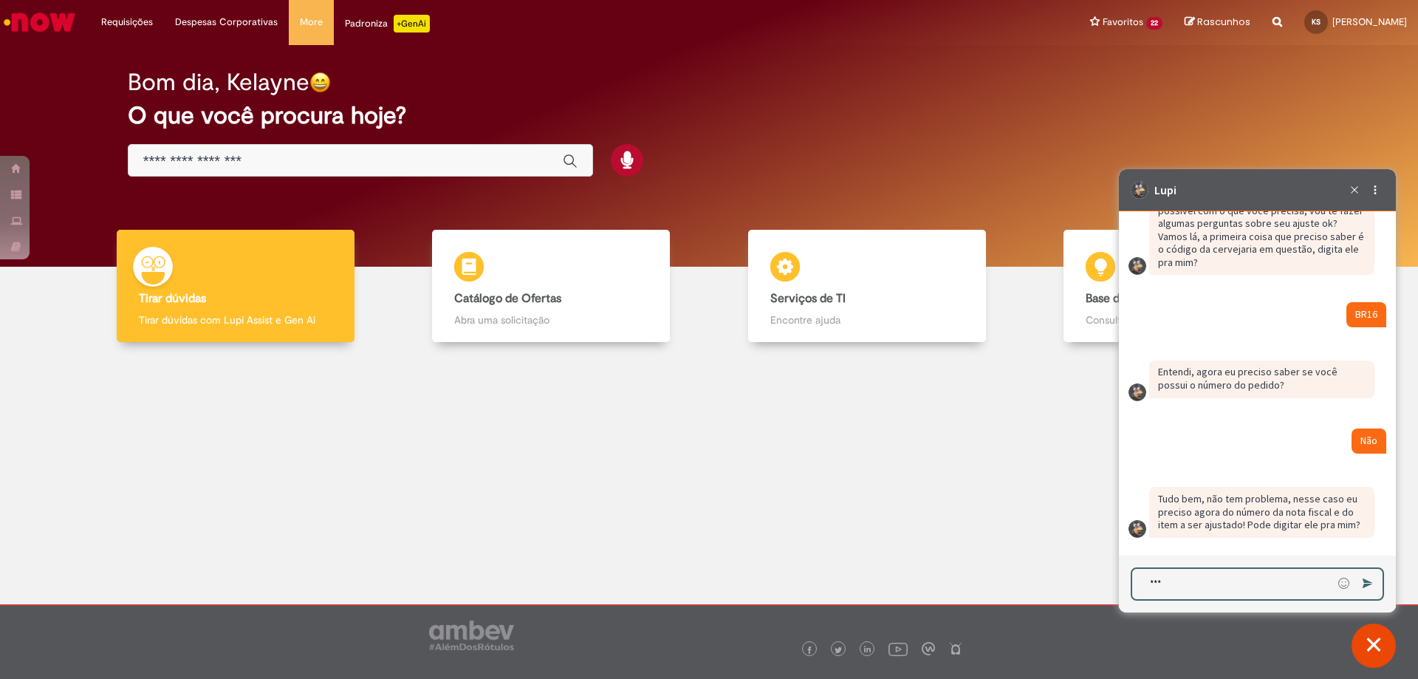
type textarea "****"
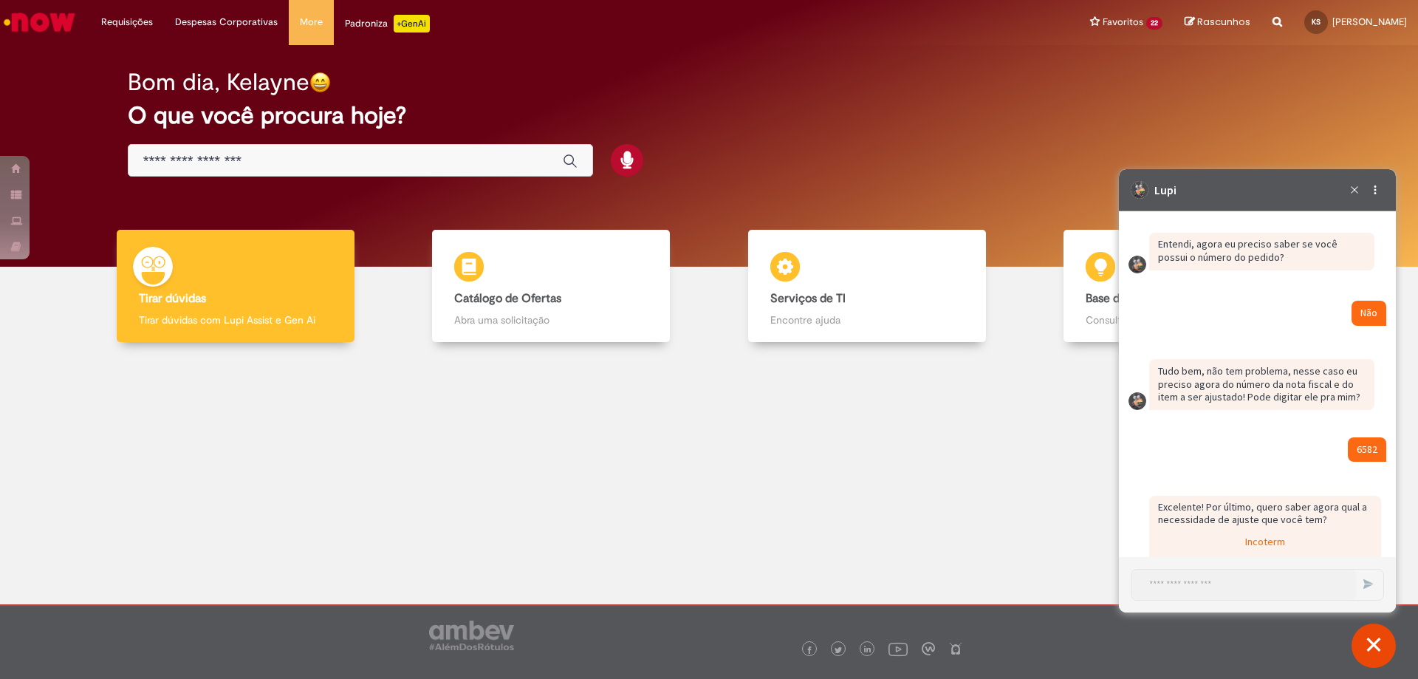
scroll to position [3455, 0]
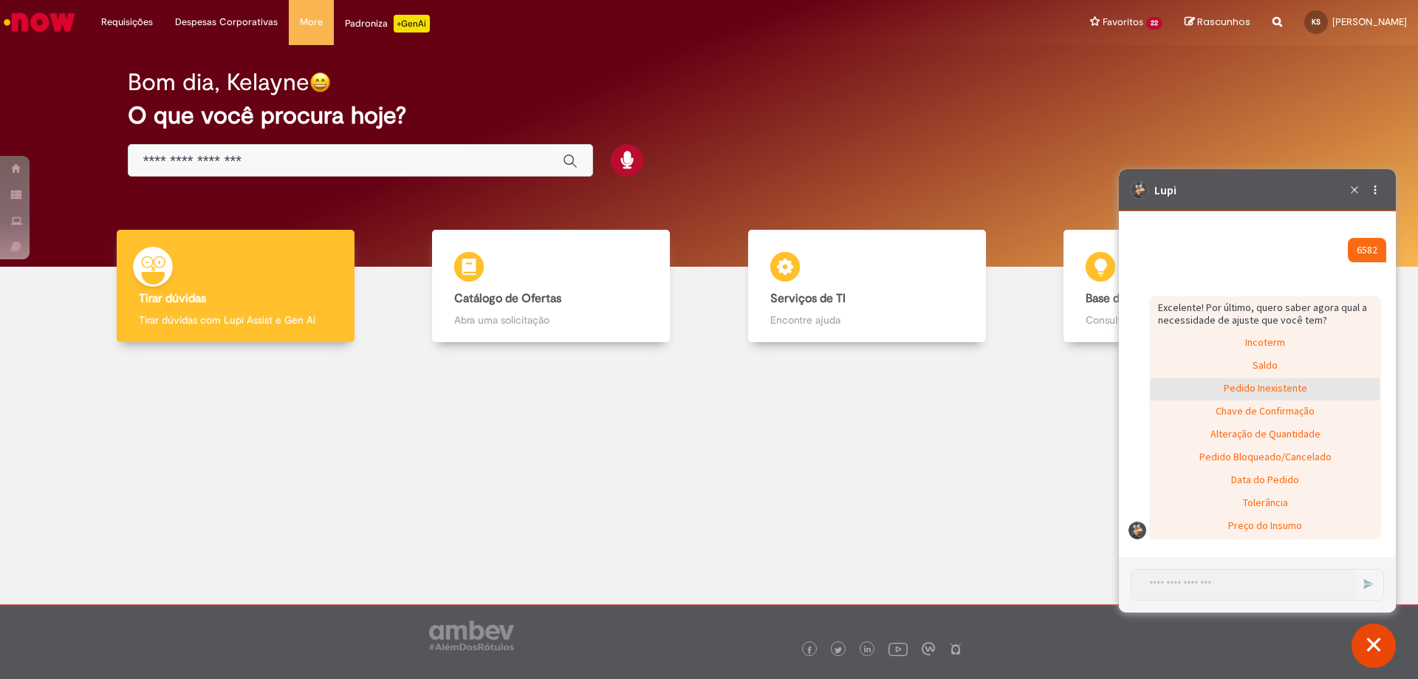
click at [1195, 394] on div "Pedido Inexistente" at bounding box center [1265, 389] width 229 height 22
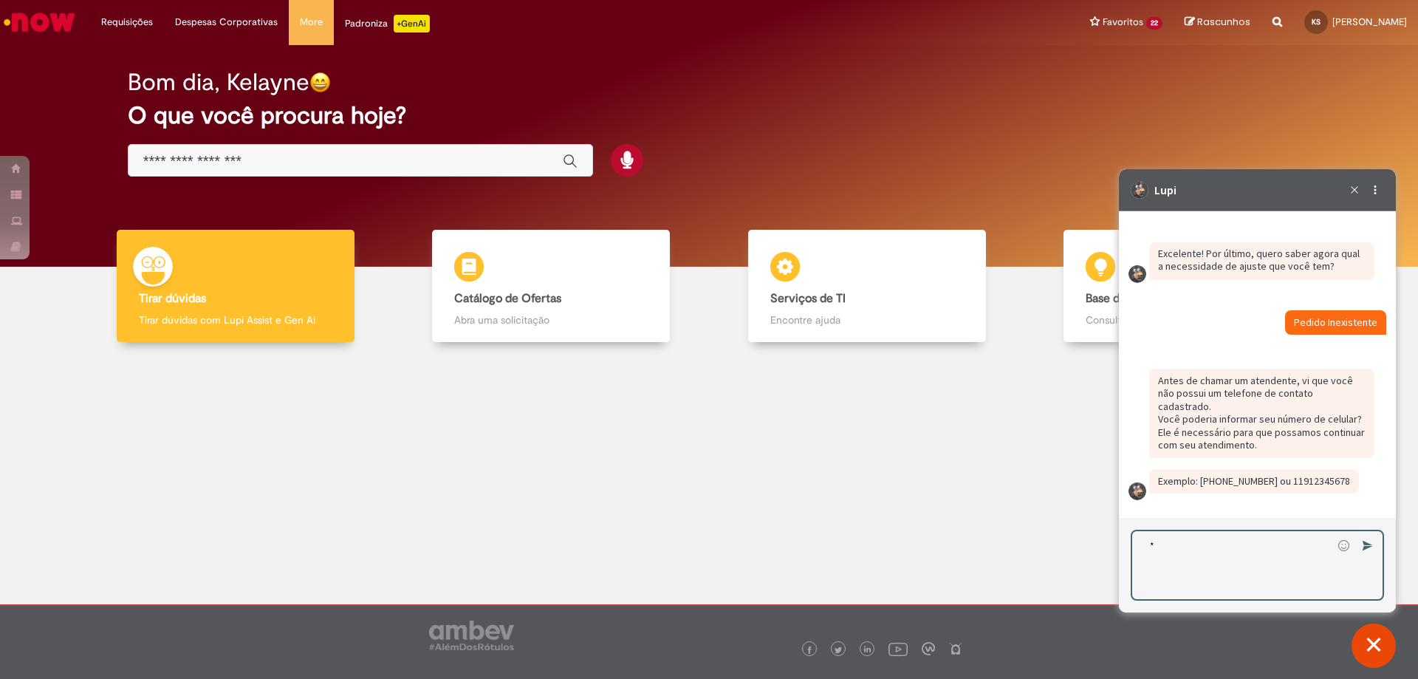
scroll to position [3471, 0]
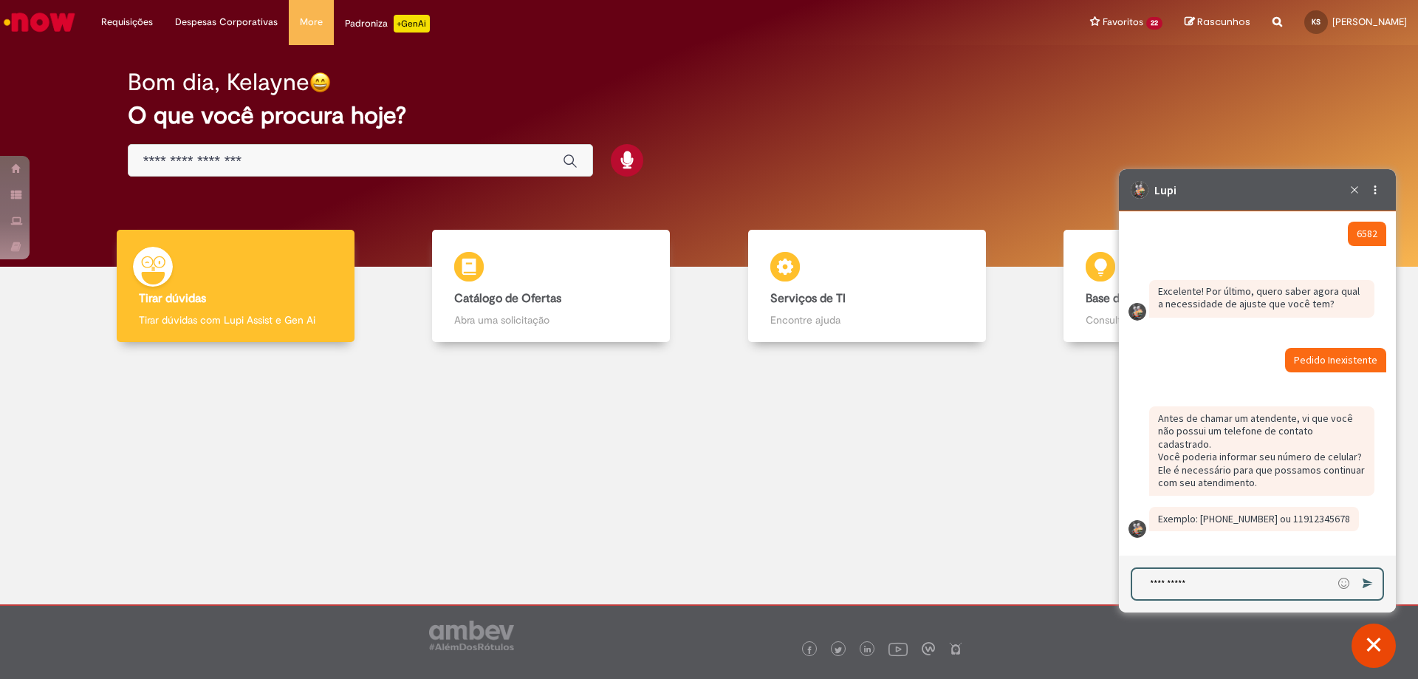
type textarea "**********"
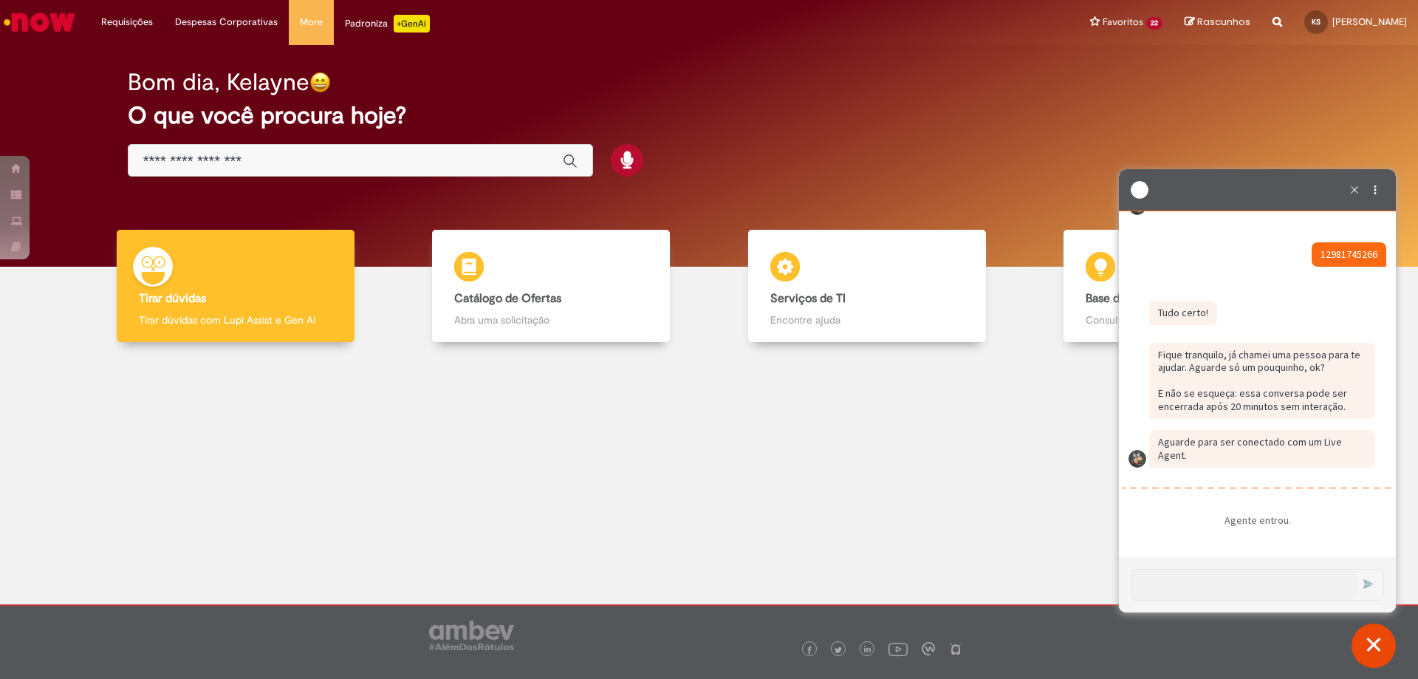
scroll to position [3859, 0]
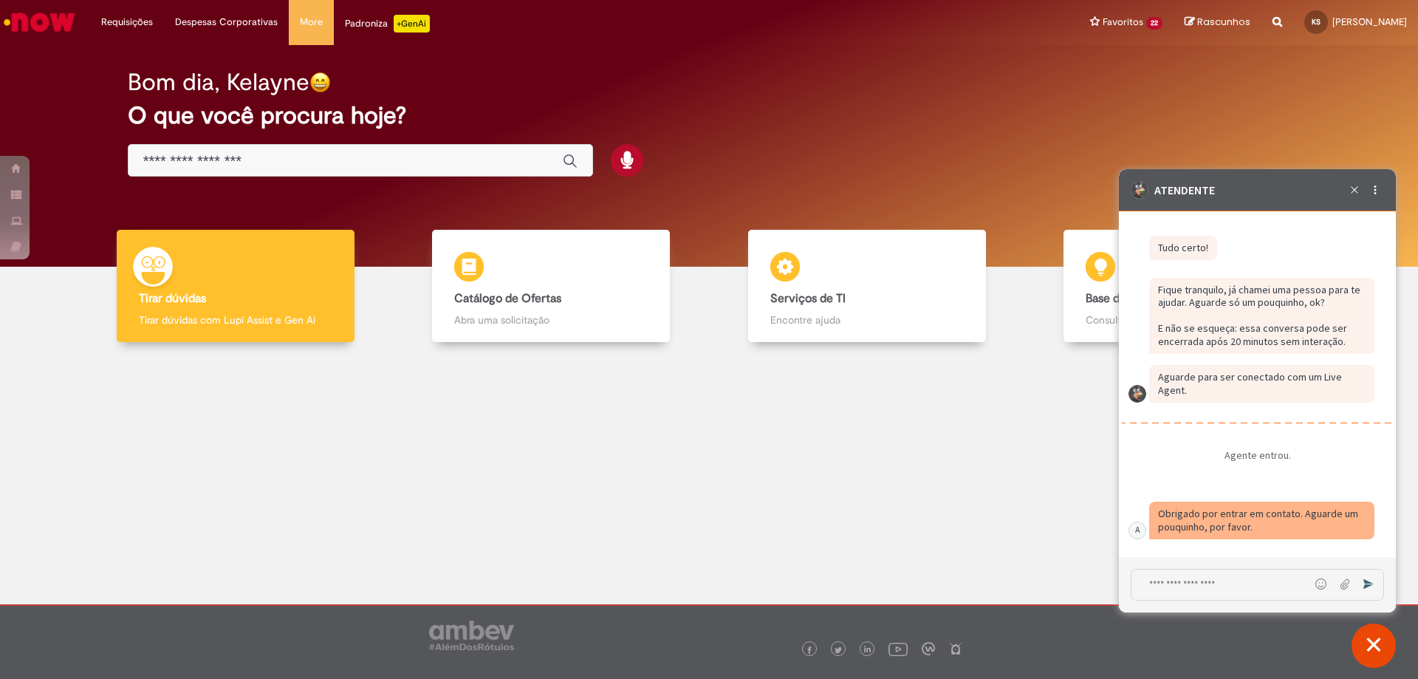
click at [1248, 574] on textarea "Digite sua mensagem e pressione Enter para enviar" at bounding box center [1221, 585] width 178 height 30
type textarea "**********"
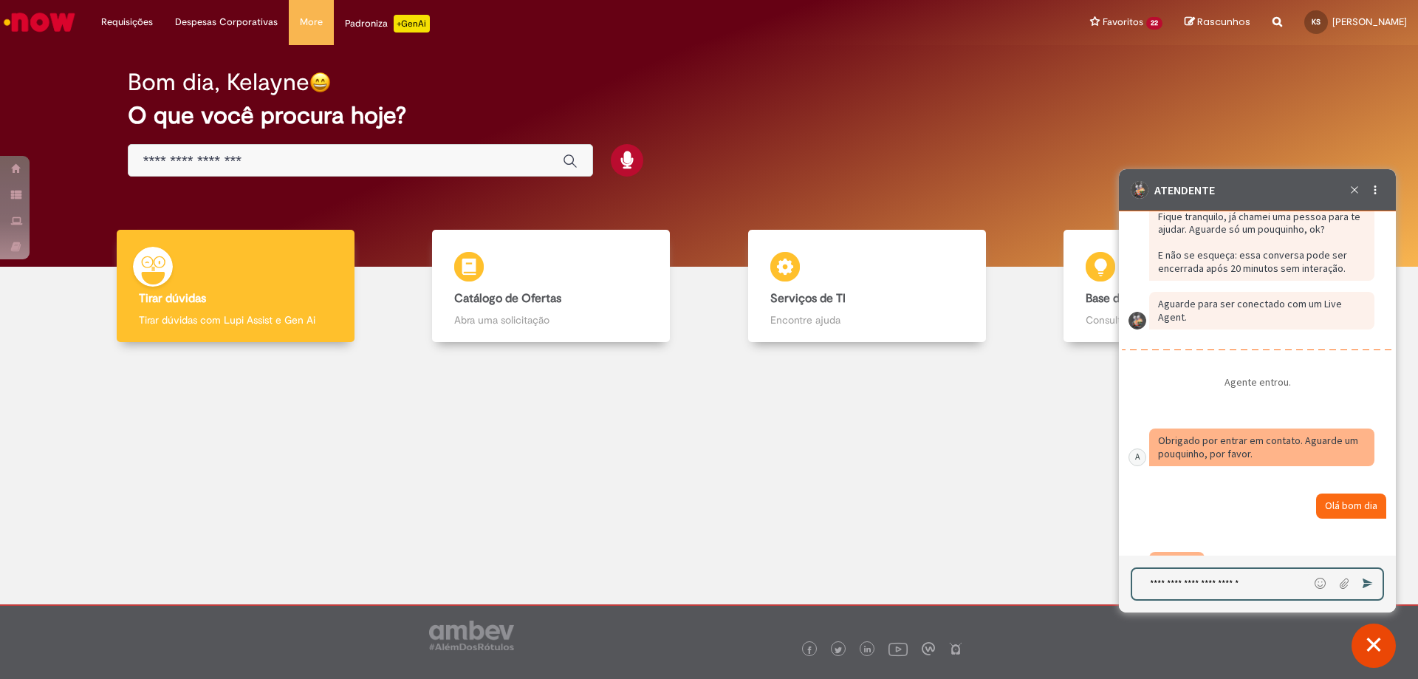
scroll to position [3978, 0]
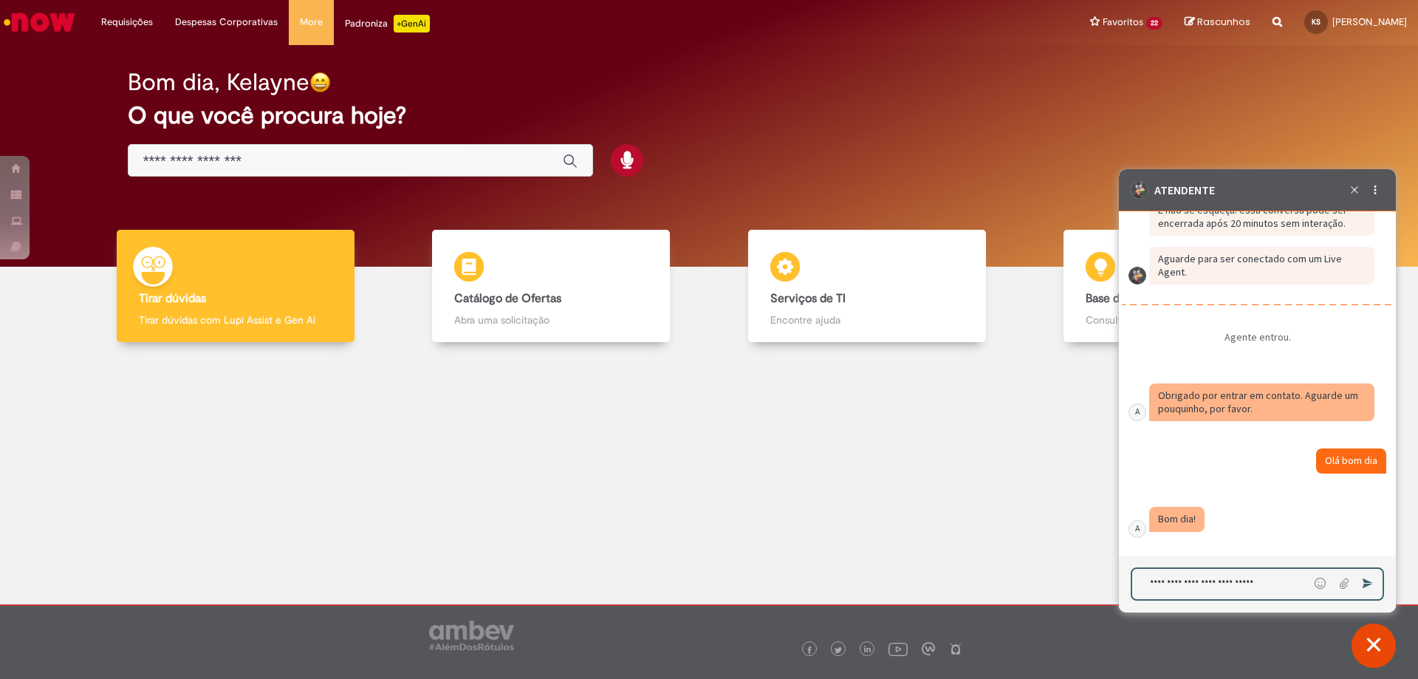
type textarea "**********"
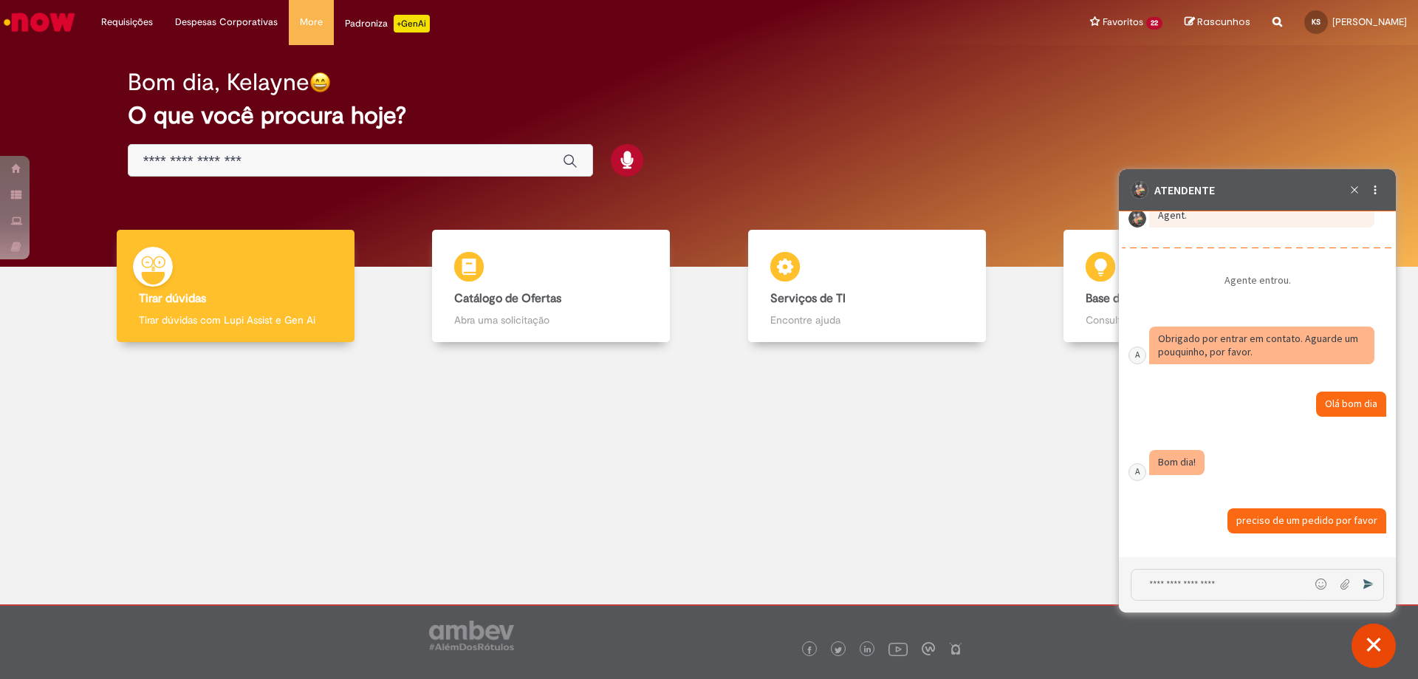
scroll to position [4093, 0]
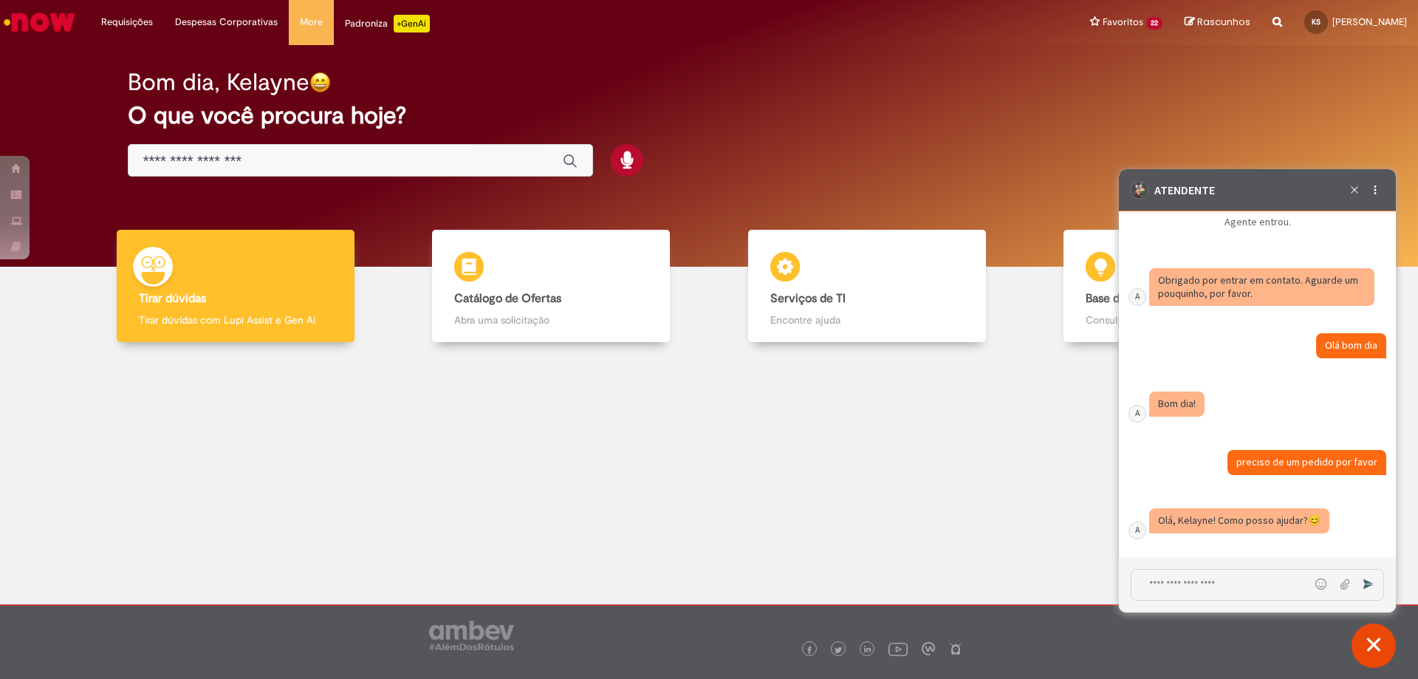
click at [1165, 584] on textarea "Digite sua mensagem e pressione Enter para enviar" at bounding box center [1221, 585] width 178 height 30
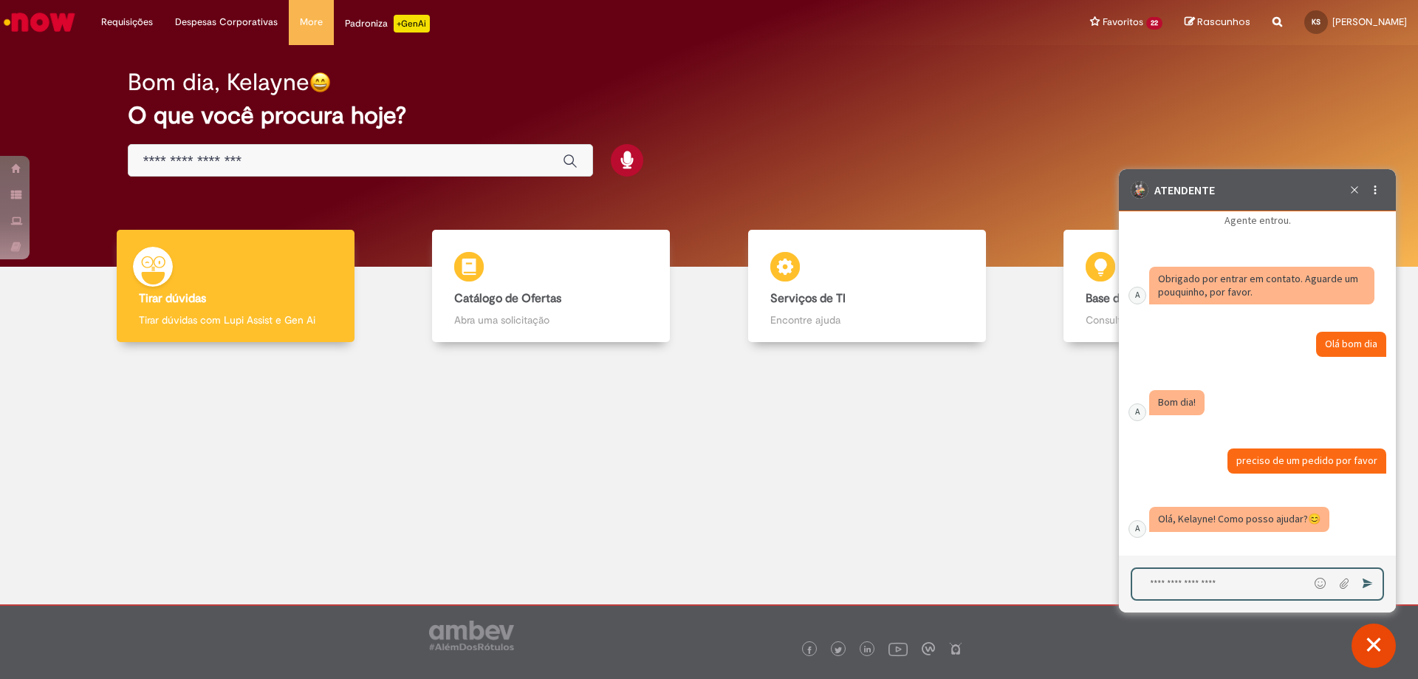
paste textarea "**********"
type textarea "**********"
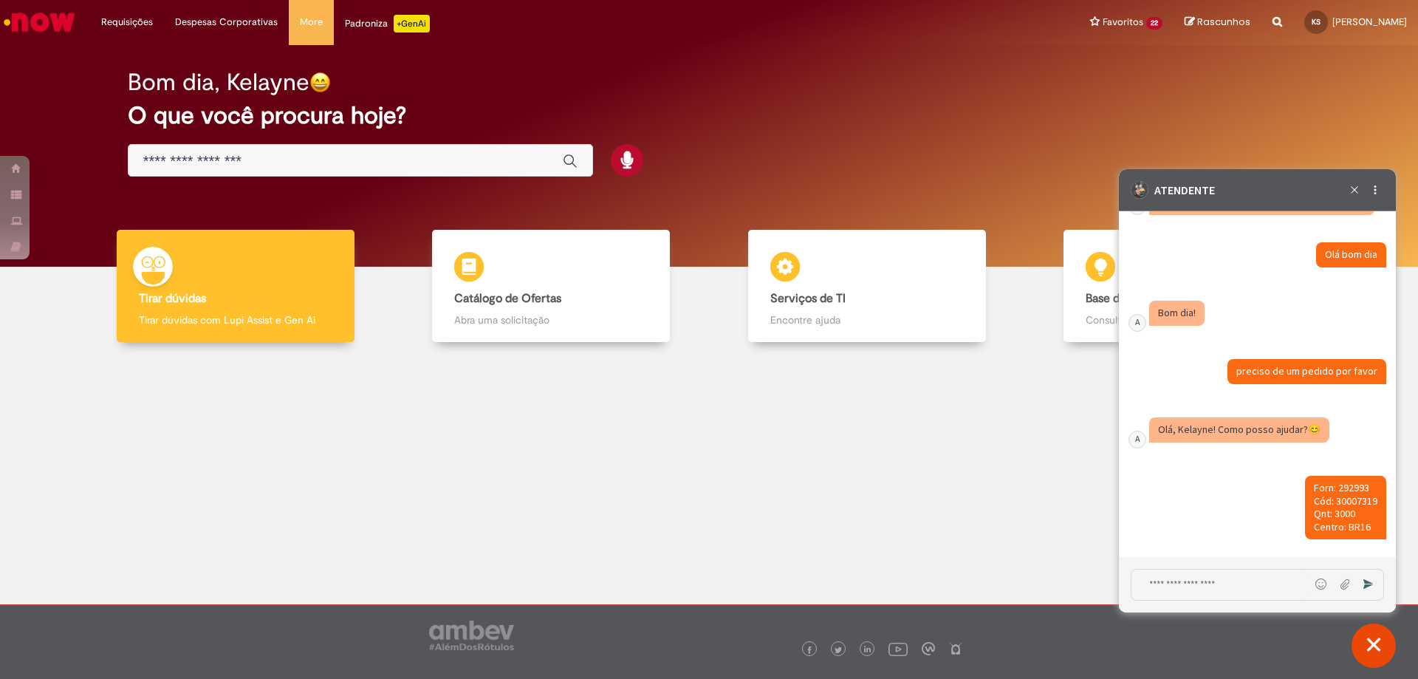
scroll to position [4184, 0]
click at [980, 468] on div at bounding box center [709, 468] width 1396 height 231
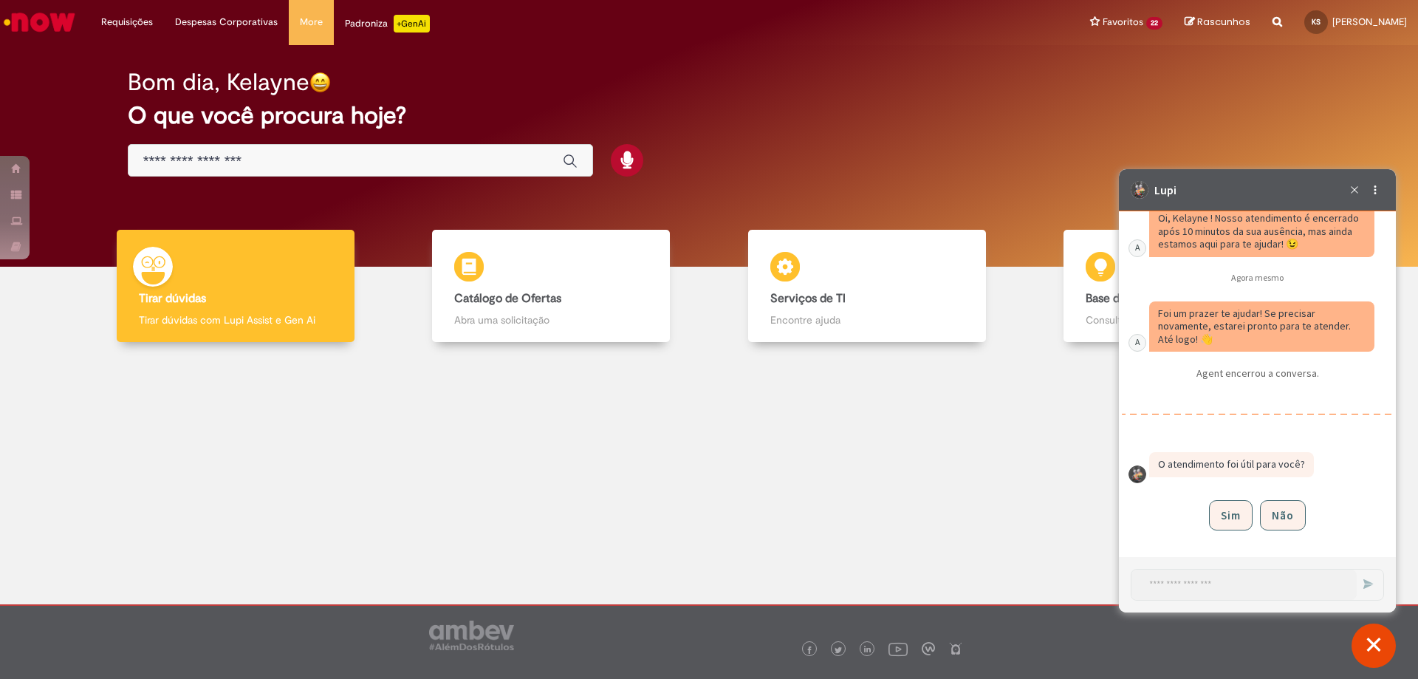
scroll to position [4570, 0]
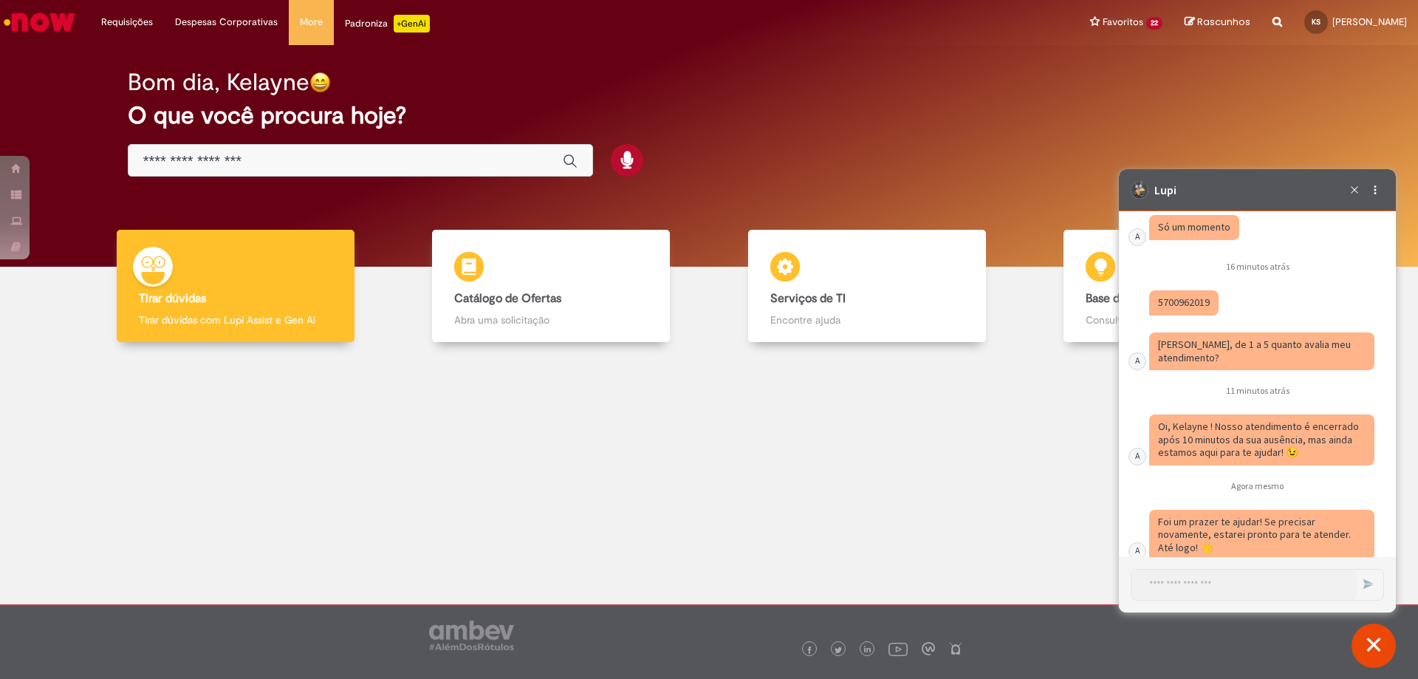
click at [1178, 309] on fragment "5700962019" at bounding box center [1184, 302] width 52 height 13
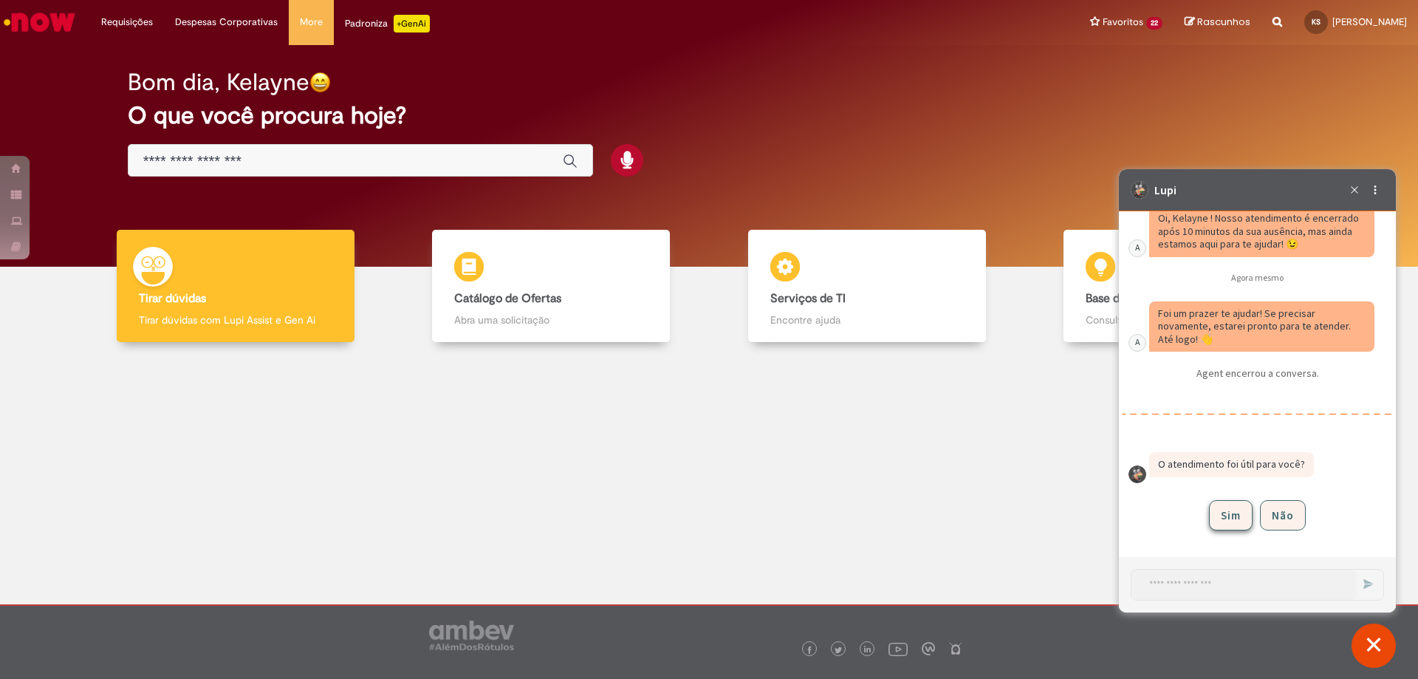
click at [1223, 516] on button "Sim" at bounding box center [1231, 515] width 44 height 30
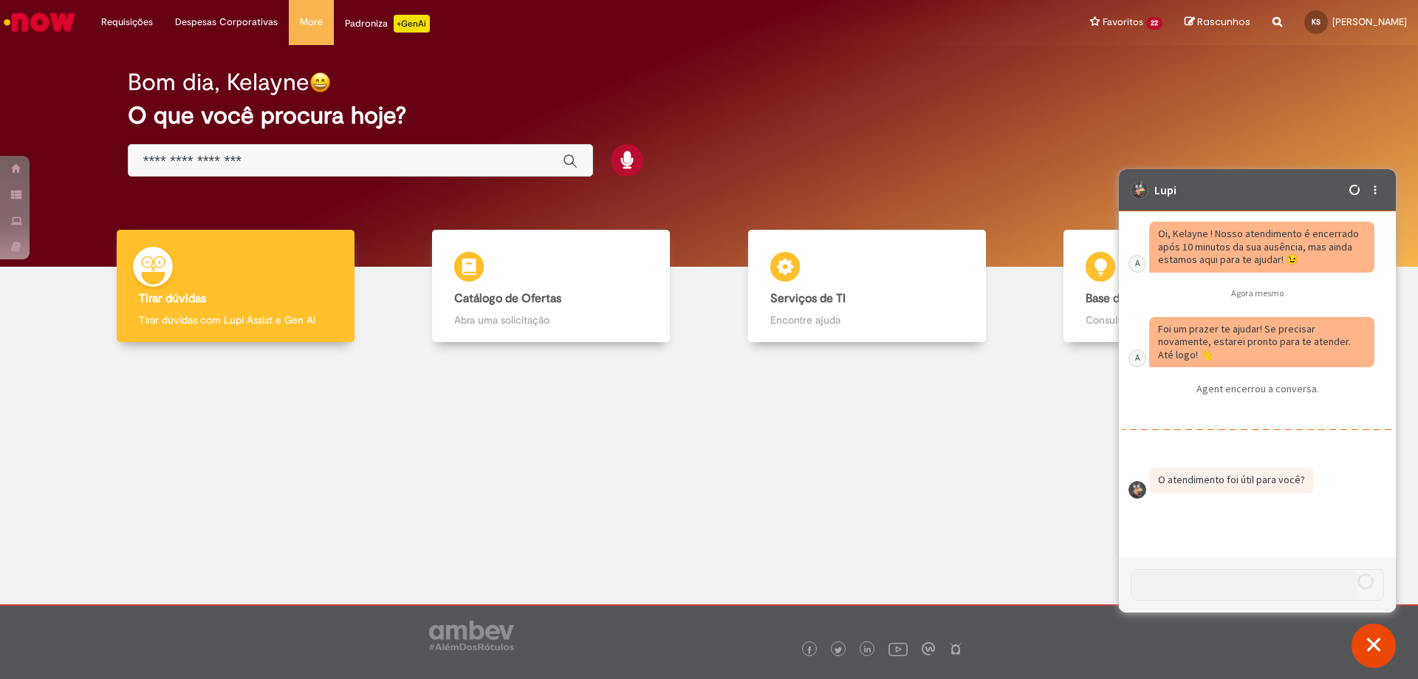
scroll to position [4862, 0]
